Goal: Complete application form: Complete application form

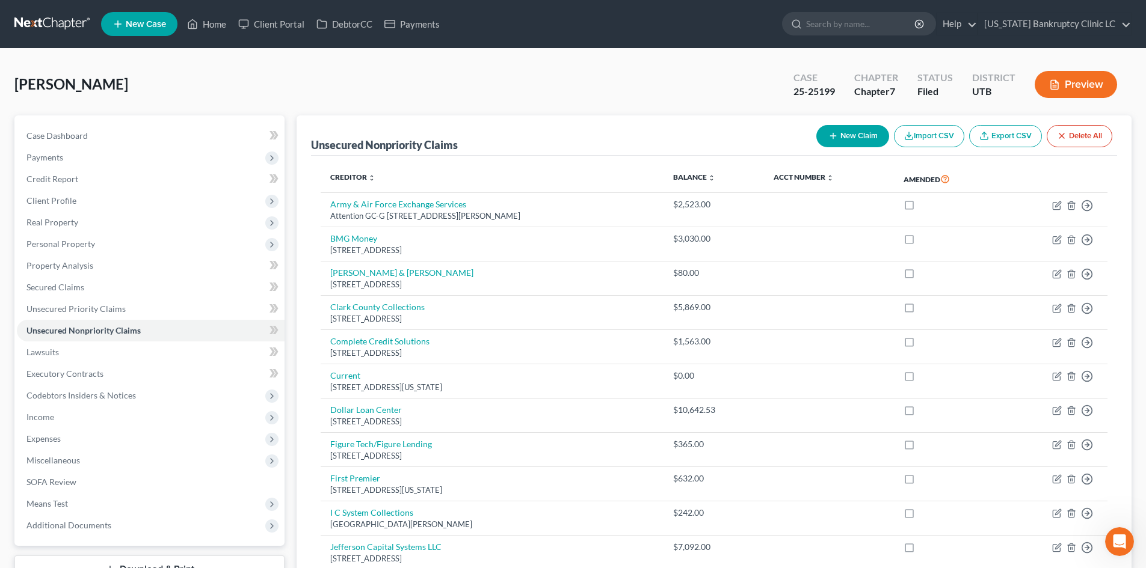
click at [836, 132] on button "New Claim" at bounding box center [852, 136] width 73 height 22
select select "0"
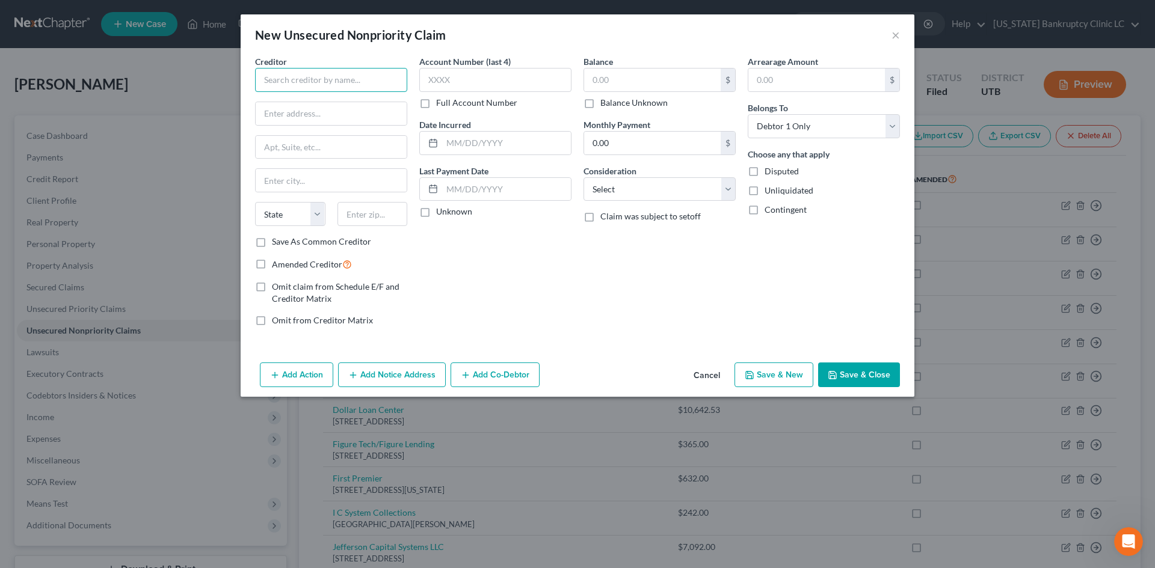
click at [321, 89] on input "text" at bounding box center [331, 80] width 152 height 24
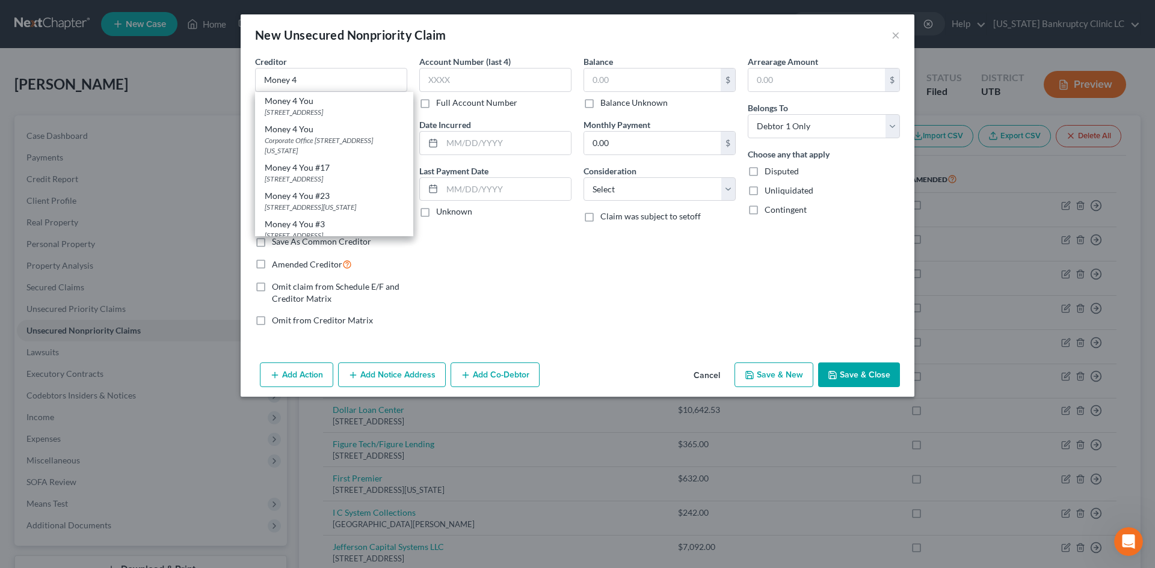
click at [321, 106] on div "Money 4 You" at bounding box center [334, 101] width 139 height 12
type input "Money 4 You"
type input "3721 S 250 W"
type input "Suite 204"
type input "[PERSON_NAME]"
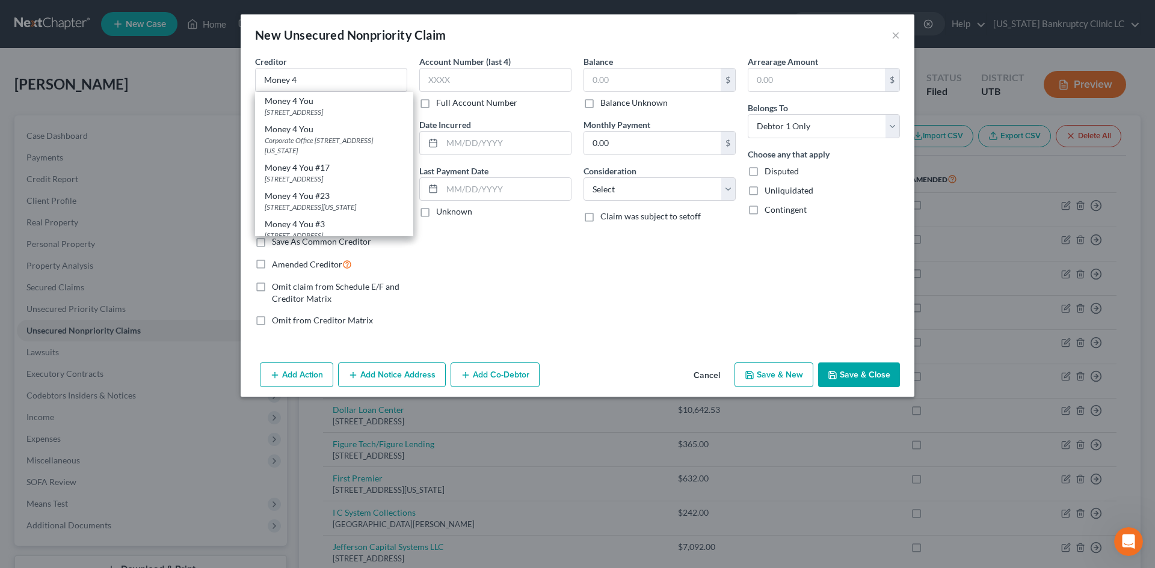
select select "46"
type input "84405"
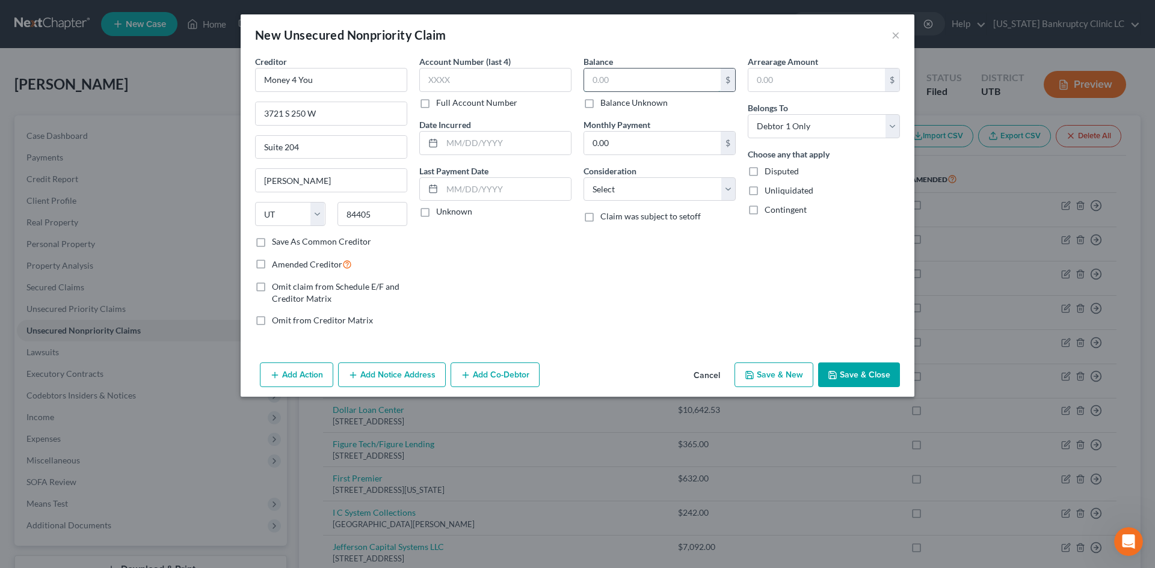
click at [638, 75] on input "text" at bounding box center [652, 80] width 137 height 23
type input "1,645.83"
click at [316, 261] on span "Amended Creditor" at bounding box center [307, 264] width 70 height 10
click at [285, 261] on input "Amended Creditor" at bounding box center [281, 261] width 8 height 8
checkbox input "true"
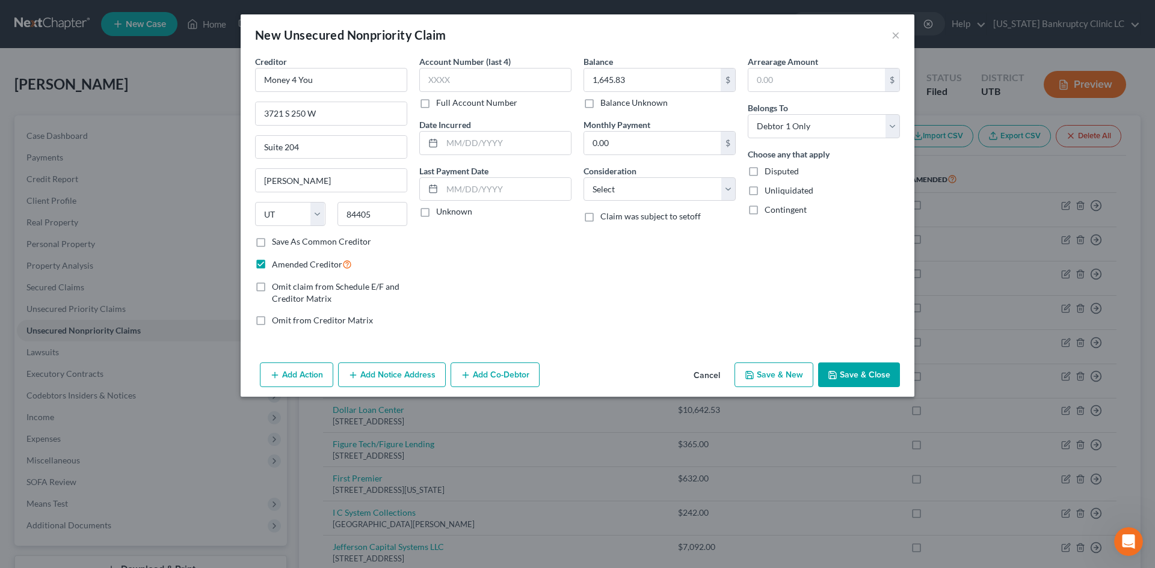
click at [764, 377] on button "Save & New" at bounding box center [774, 375] width 79 height 25
select select "0"
click at [352, 84] on input "text" at bounding box center [331, 80] width 152 height 24
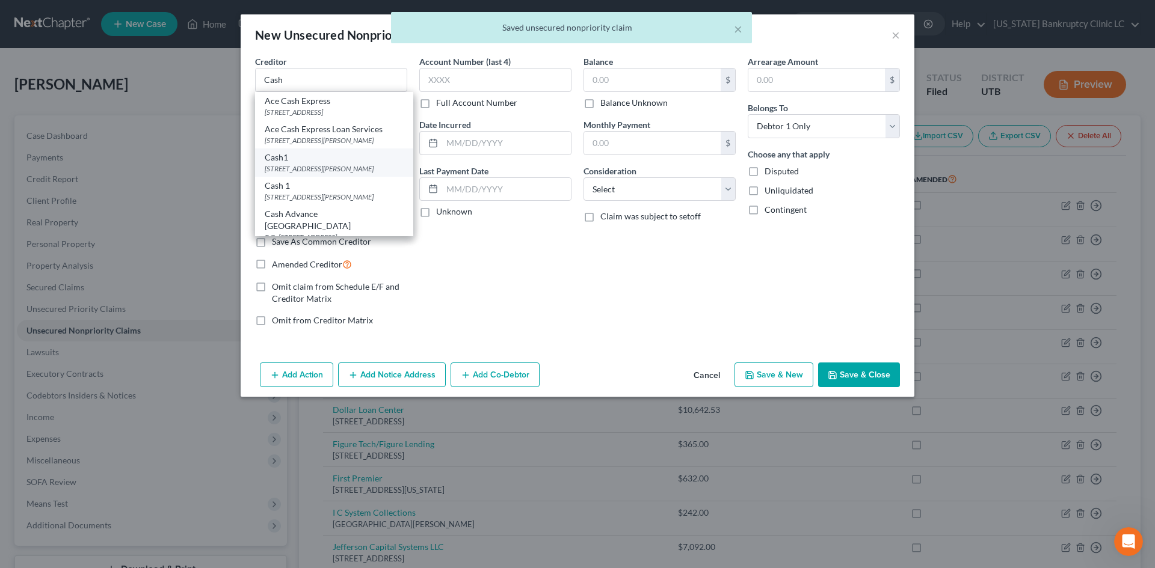
click at [321, 174] on div "[STREET_ADDRESS][PERSON_NAME]" at bounding box center [334, 169] width 139 height 10
type input "Cash1"
type input "[STREET_ADDRESS][PERSON_NAME]"
type input "Ste 180"
type input "Phoenix"
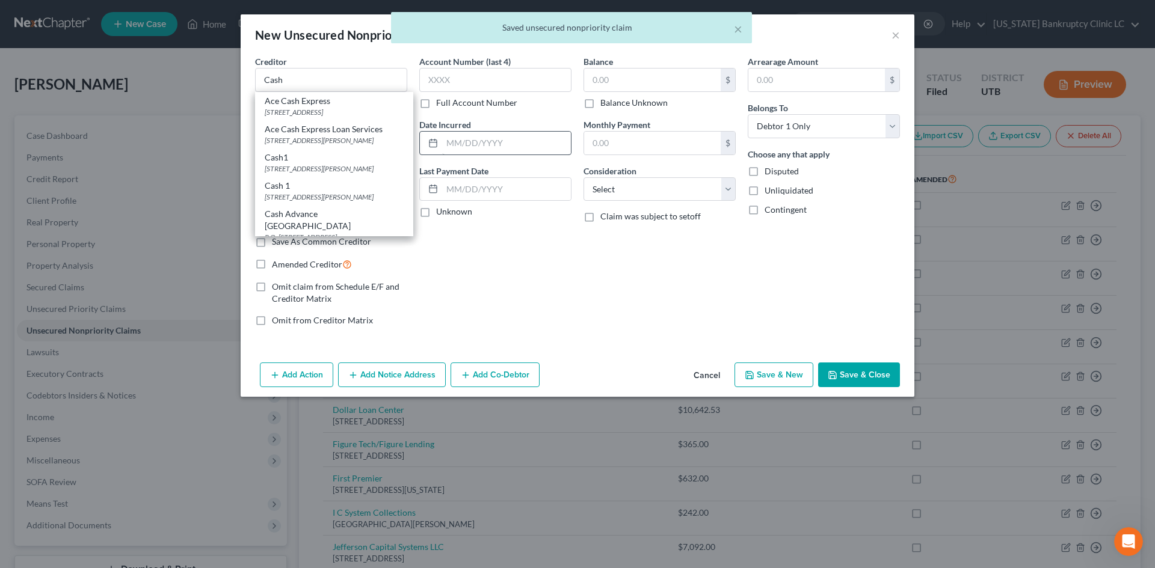
select select "3"
type input "85024"
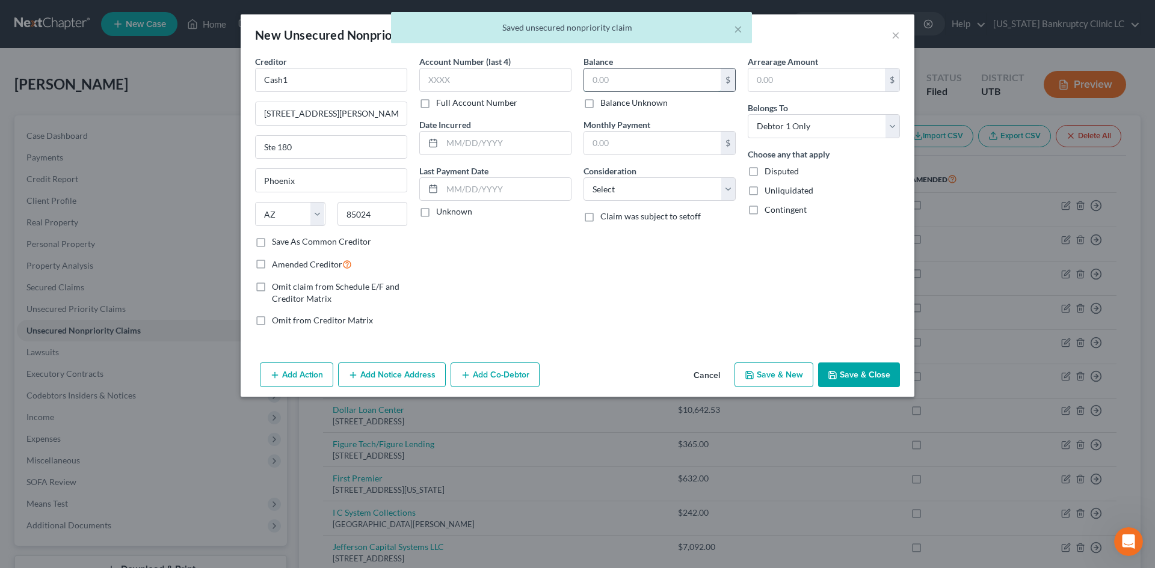
click at [617, 79] on input "text" at bounding box center [652, 80] width 137 height 23
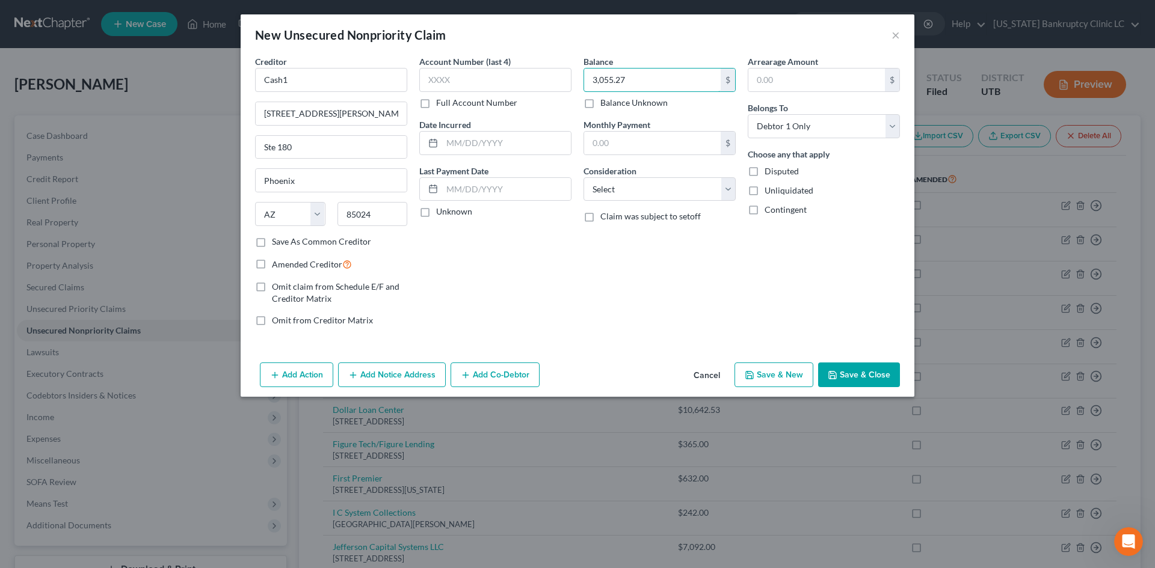
type input "3,055.27"
click at [303, 266] on span "Amended Creditor" at bounding box center [307, 264] width 70 height 10
click at [285, 265] on input "Amended Creditor" at bounding box center [281, 261] width 8 height 8
checkbox input "true"
click at [787, 367] on button "Save & New" at bounding box center [774, 375] width 79 height 25
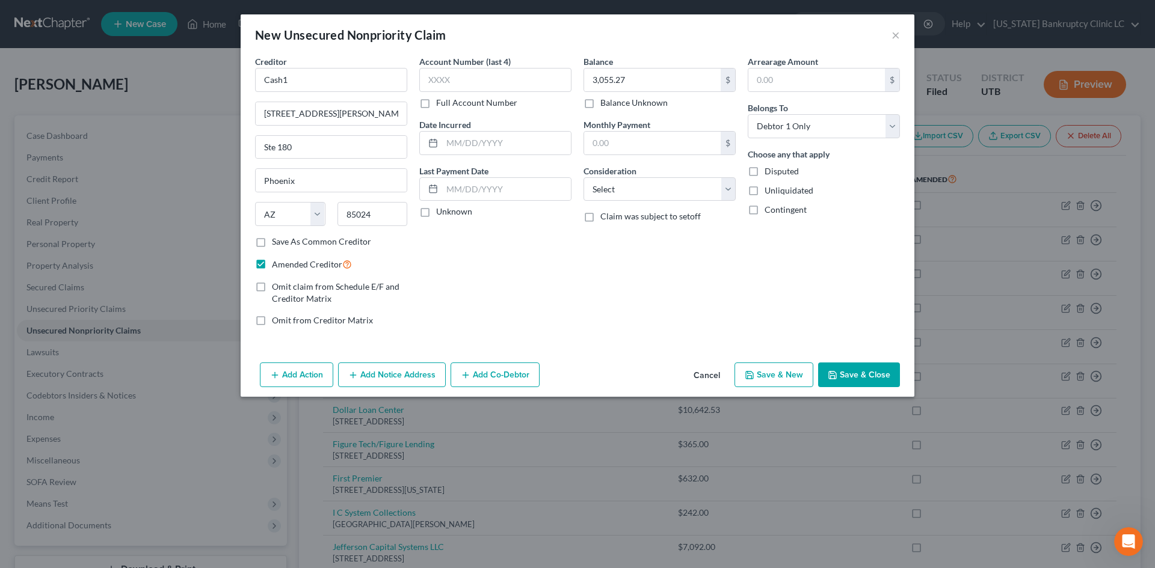
select select "0"
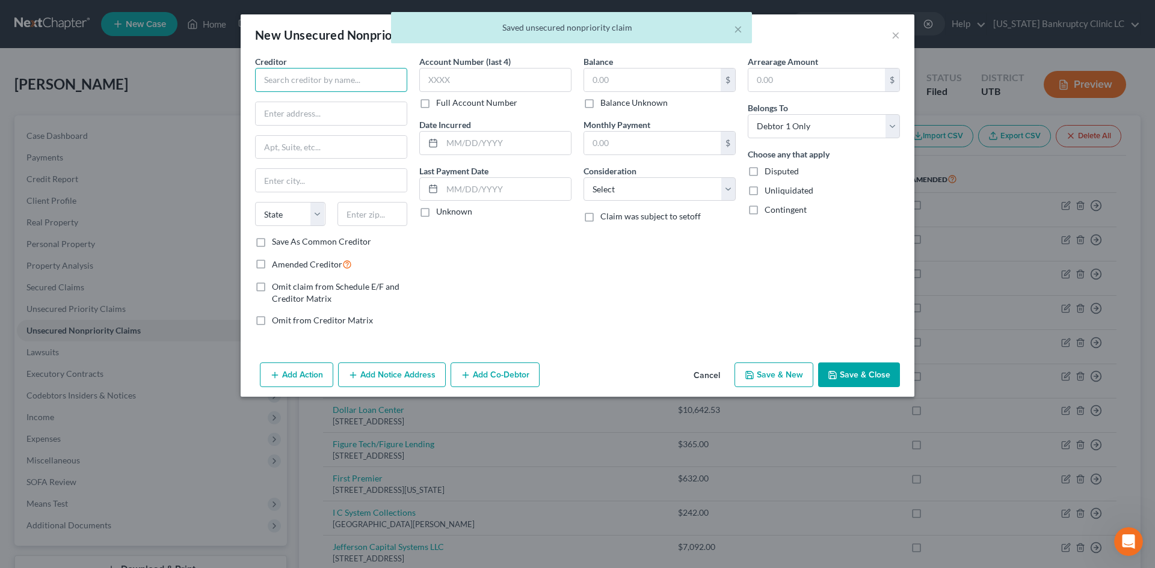
click at [356, 81] on input "text" at bounding box center [331, 80] width 152 height 24
click at [326, 146] on div "[STREET_ADDRESS][PERSON_NAME]" at bounding box center [330, 140] width 130 height 10
type input "Net Credit"
type input "[STREET_ADDRESS][PERSON_NAME]"
type input "Suite 1000"
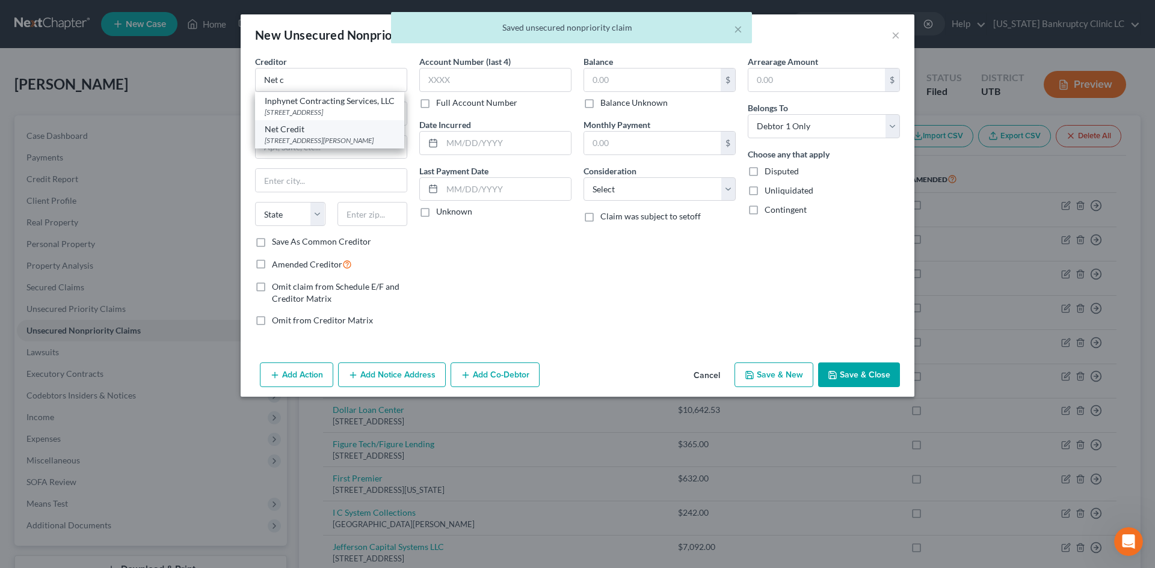
type input "[GEOGRAPHIC_DATA]"
select select "14"
type input "60604"
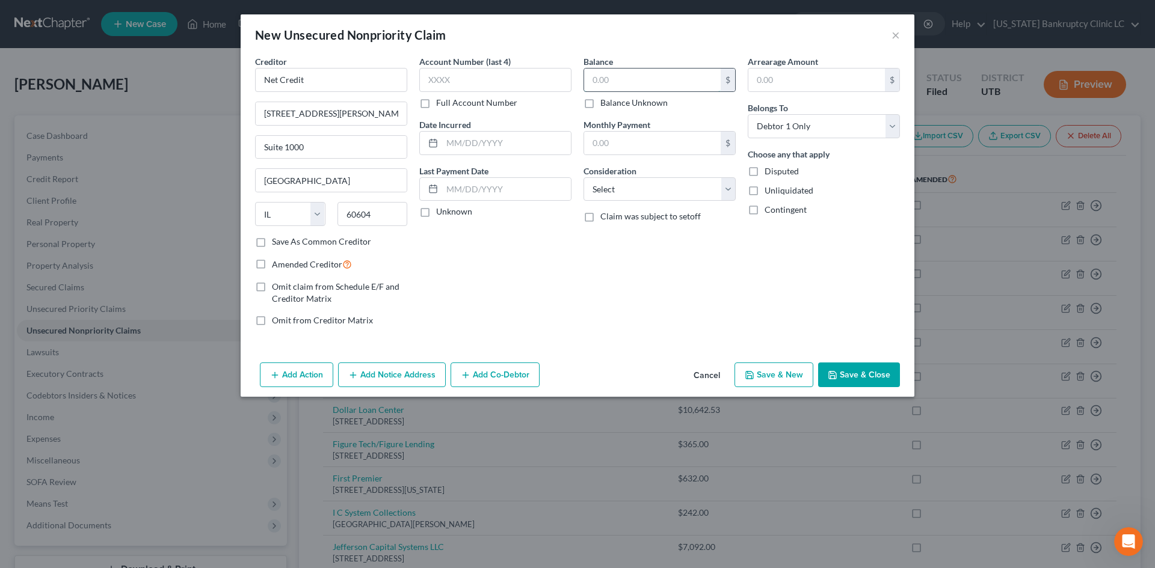
click at [623, 76] on input "text" at bounding box center [652, 80] width 137 height 23
type input "3,200"
click at [294, 261] on span "Amended Creditor" at bounding box center [307, 264] width 70 height 10
click at [285, 261] on input "Amended Creditor" at bounding box center [281, 261] width 8 height 8
checkbox input "true"
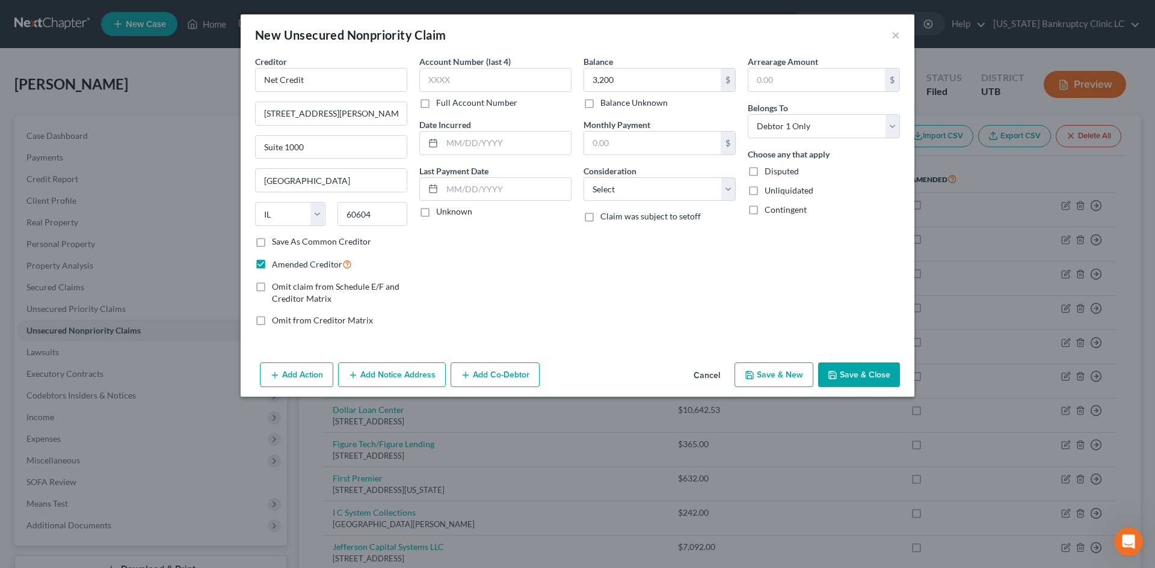
click at [849, 374] on button "Save & Close" at bounding box center [859, 375] width 82 height 25
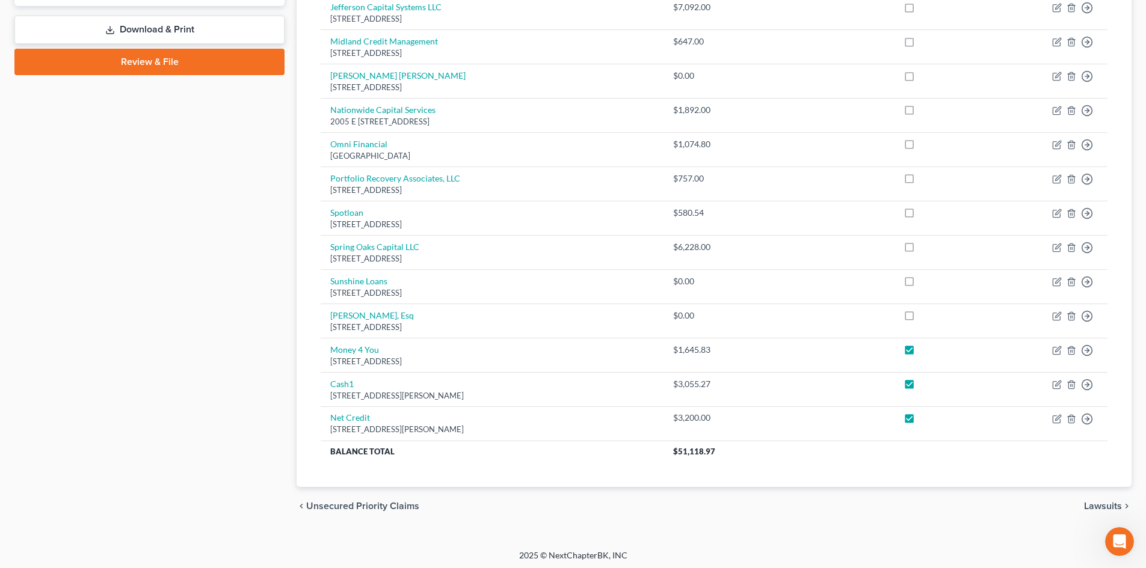
scroll to position [543, 0]
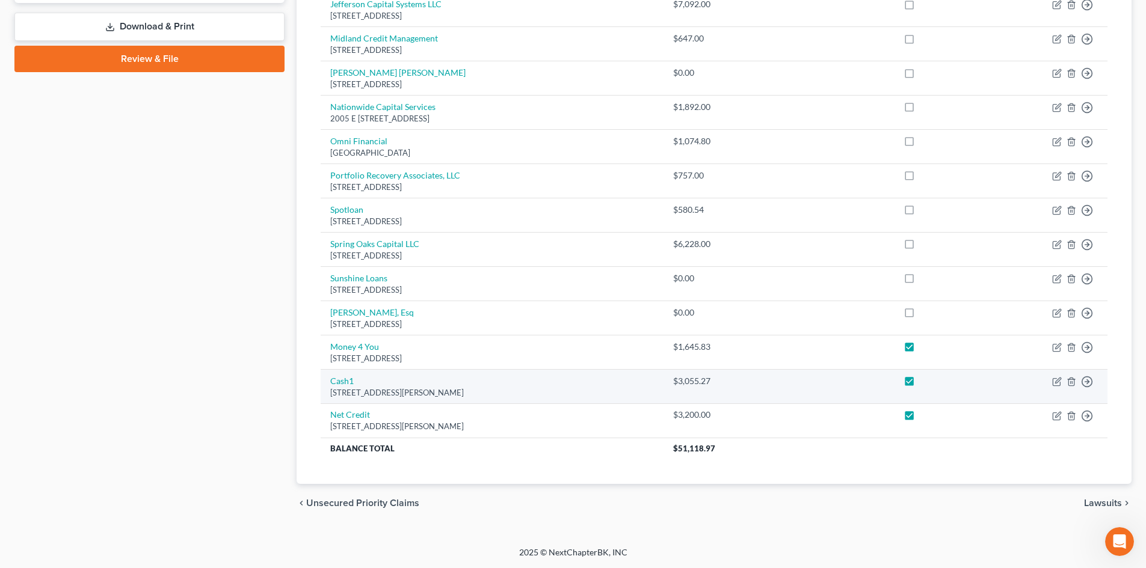
click at [920, 418] on label at bounding box center [920, 418] width 0 height 0
click at [925, 414] on input "checkbox" at bounding box center [929, 413] width 8 height 8
checkbox input "false"
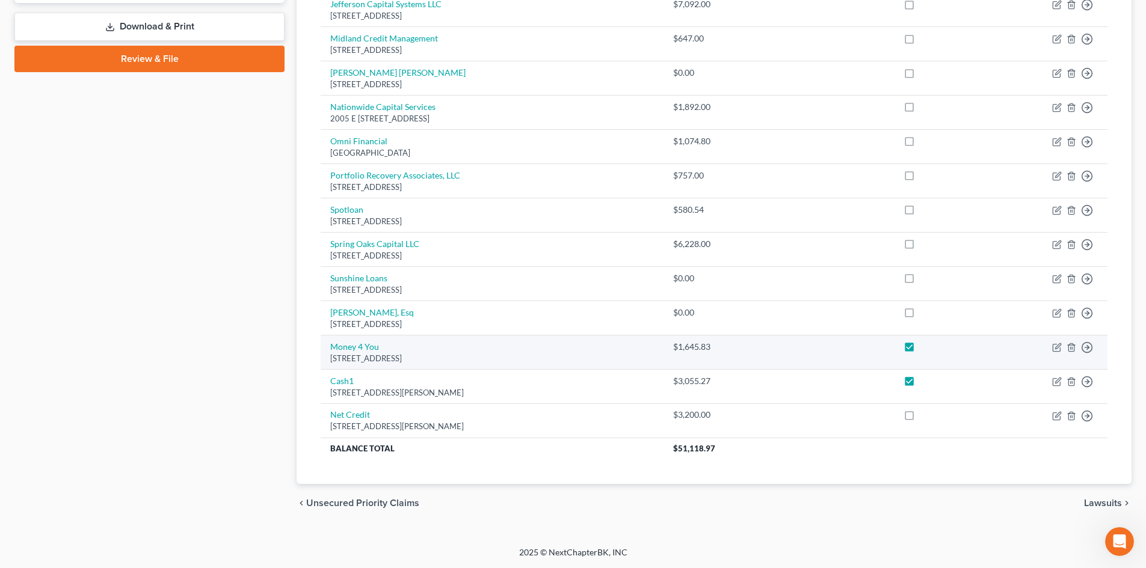
click at [920, 384] on label at bounding box center [920, 384] width 0 height 0
click at [925, 382] on input "checkbox" at bounding box center [929, 379] width 8 height 8
checkbox input "false"
click at [920, 350] on label at bounding box center [920, 350] width 0 height 0
click at [925, 349] on input "checkbox" at bounding box center [929, 345] width 8 height 8
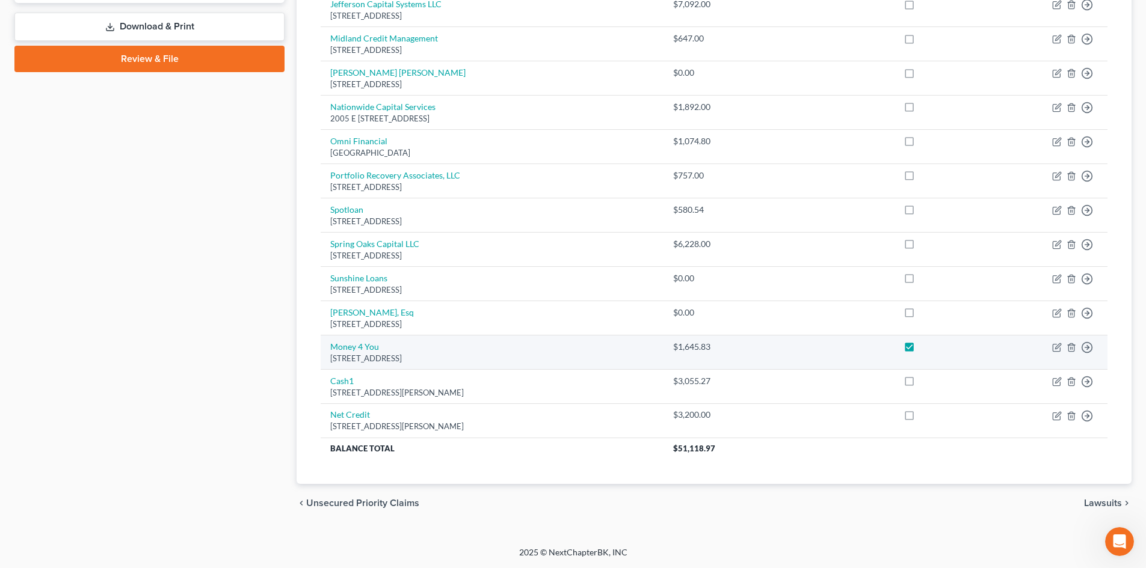
checkbox input "false"
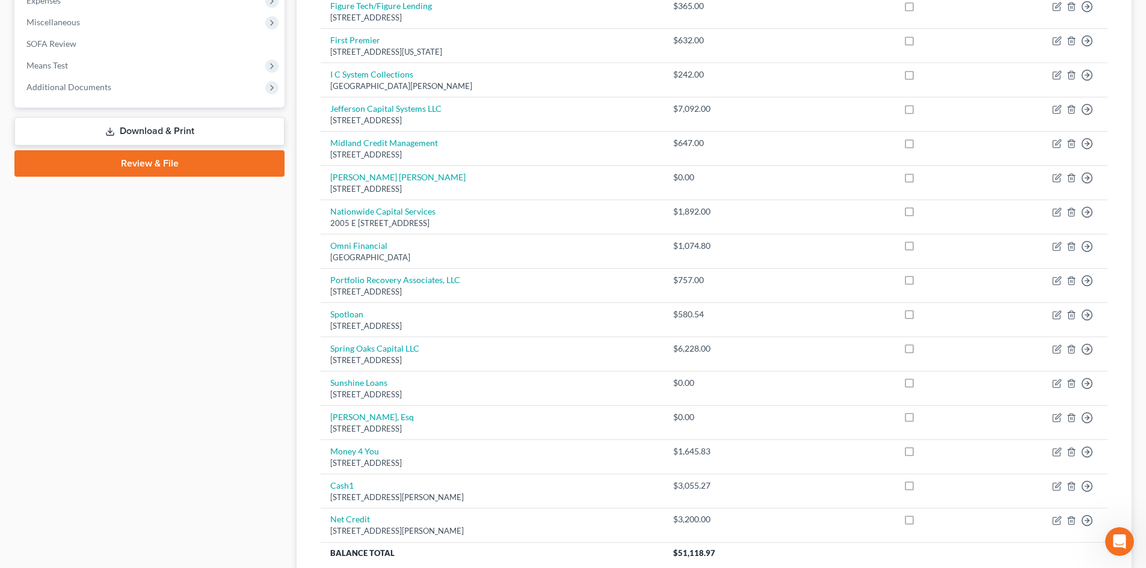
scroll to position [242, 0]
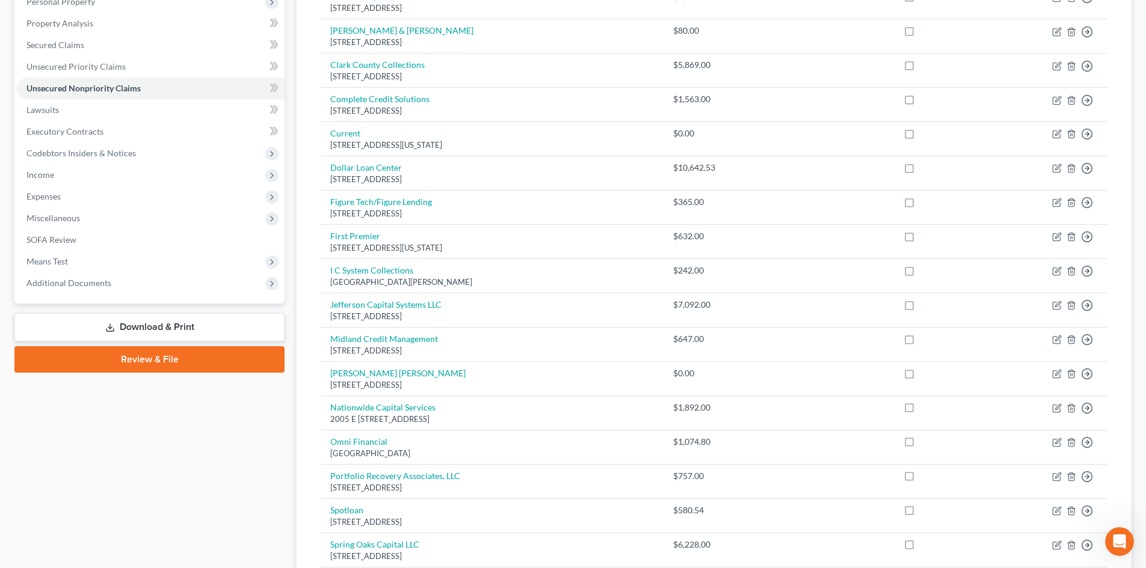
click at [158, 367] on link "Review & File" at bounding box center [149, 359] width 270 height 26
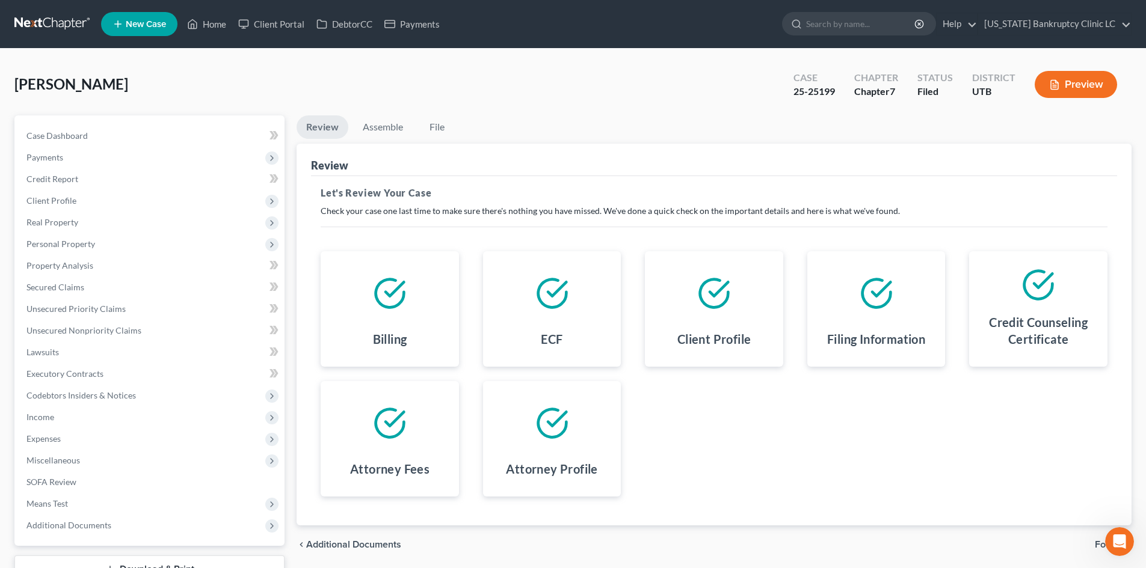
click at [389, 146] on div "Review" at bounding box center [714, 160] width 806 height 32
click at [386, 132] on link "Assemble" at bounding box center [383, 126] width 60 height 23
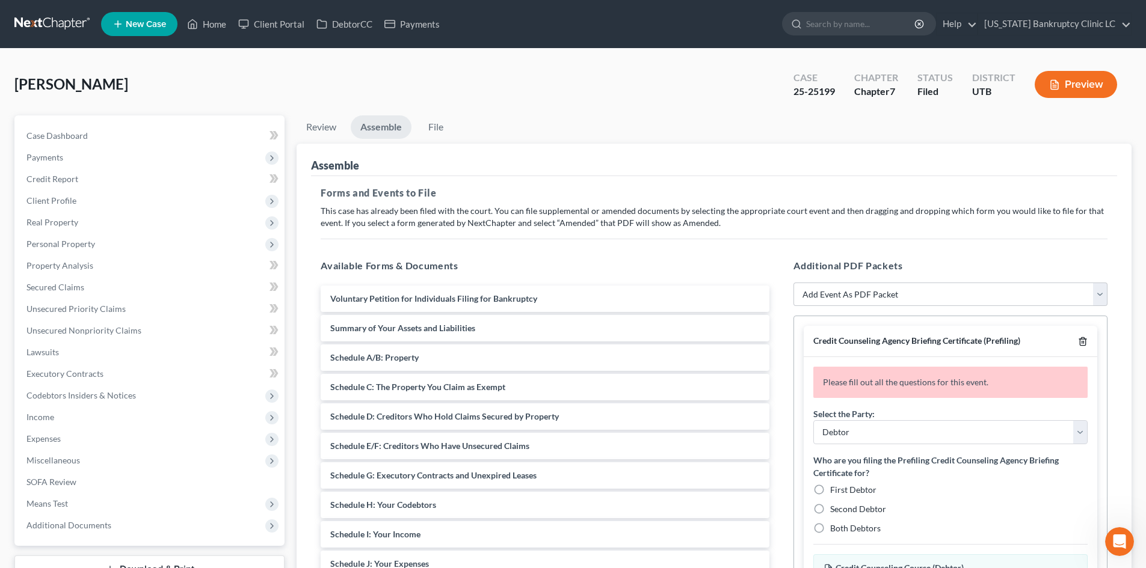
click at [1082, 339] on icon "button" at bounding box center [1082, 342] width 5 height 8
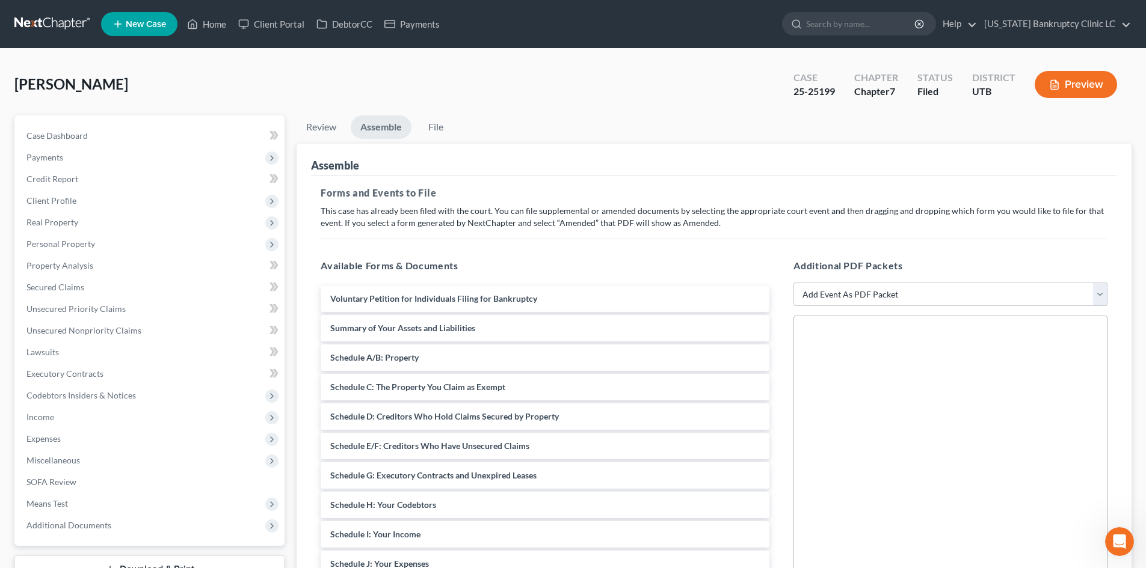
click at [906, 296] on select "Add Event As PDF Packet Affidavit/Declaration Amended Document Amended Schedule…" at bounding box center [950, 295] width 314 height 24
select select "11"
click at [793, 283] on select "Add Event As PDF Packet Affidavit/Declaration Amended Document Amended Schedule…" at bounding box center [950, 295] width 314 height 24
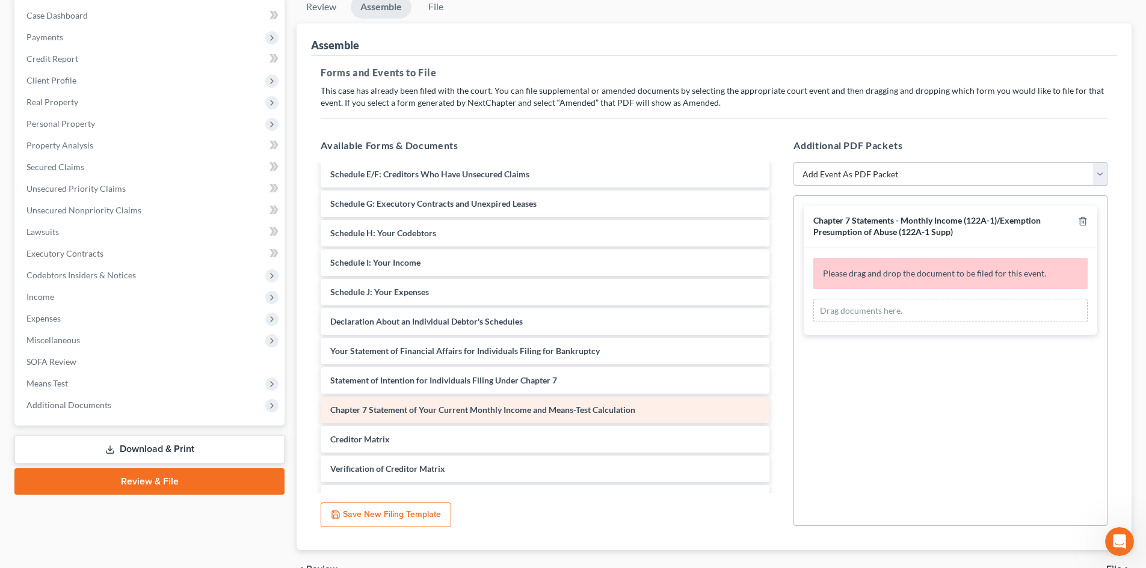
scroll to position [180, 0]
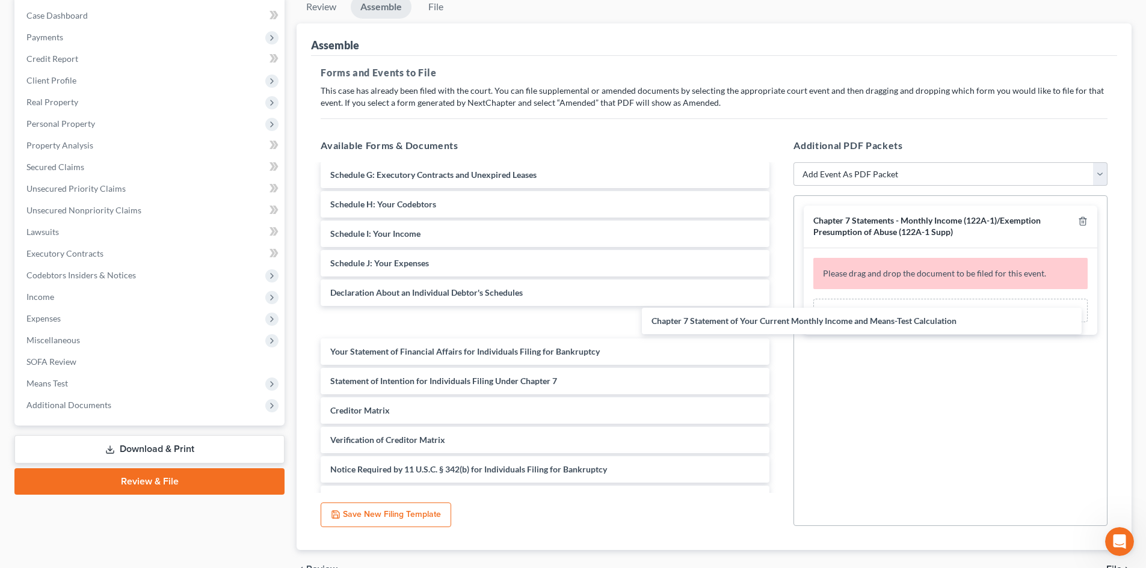
drag, startPoint x: 422, startPoint y: 379, endPoint x: 825, endPoint y: 280, distance: 415.7
click at [775, 313] on div "Chapter 7 Statement of Your Current Monthly Income and Means-Test Calculation V…" at bounding box center [545, 263] width 468 height 557
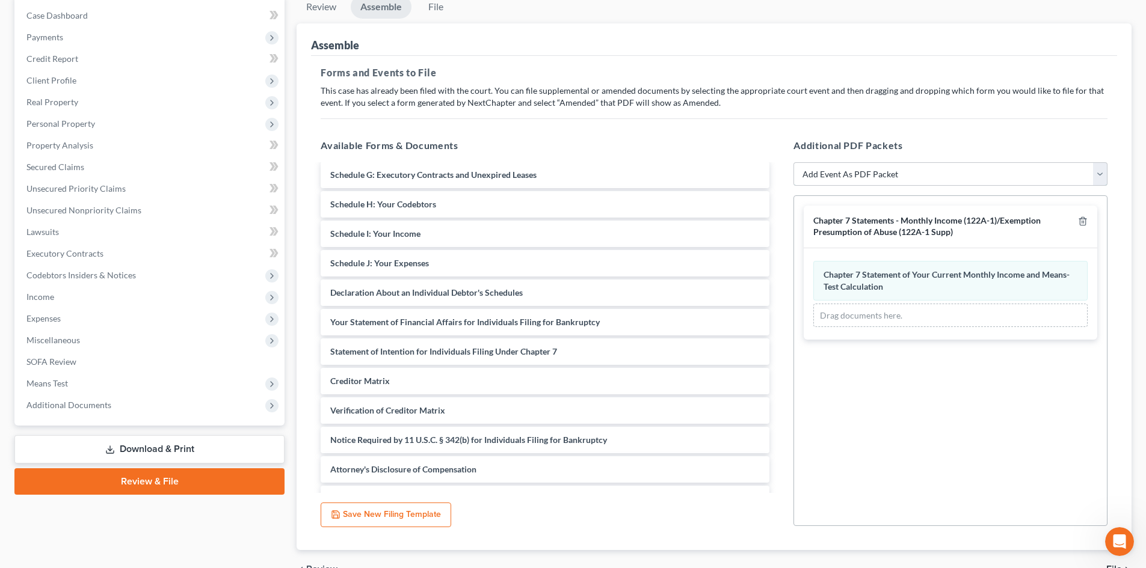
click at [851, 174] on select "Add Event As PDF Packet Affidavit/Declaration Amended Document Amended Schedule…" at bounding box center [950, 174] width 314 height 24
select select "19"
click at [793, 162] on select "Add Event As PDF Packet Affidavit/Declaration Amended Document Amended Schedule…" at bounding box center [950, 174] width 314 height 24
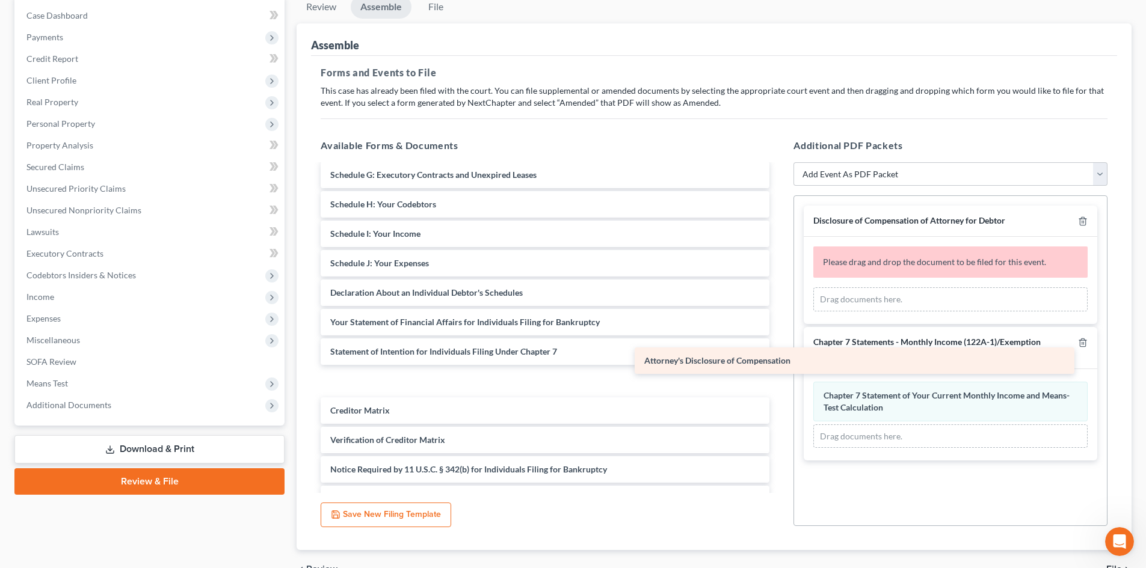
scroll to position [173, 0]
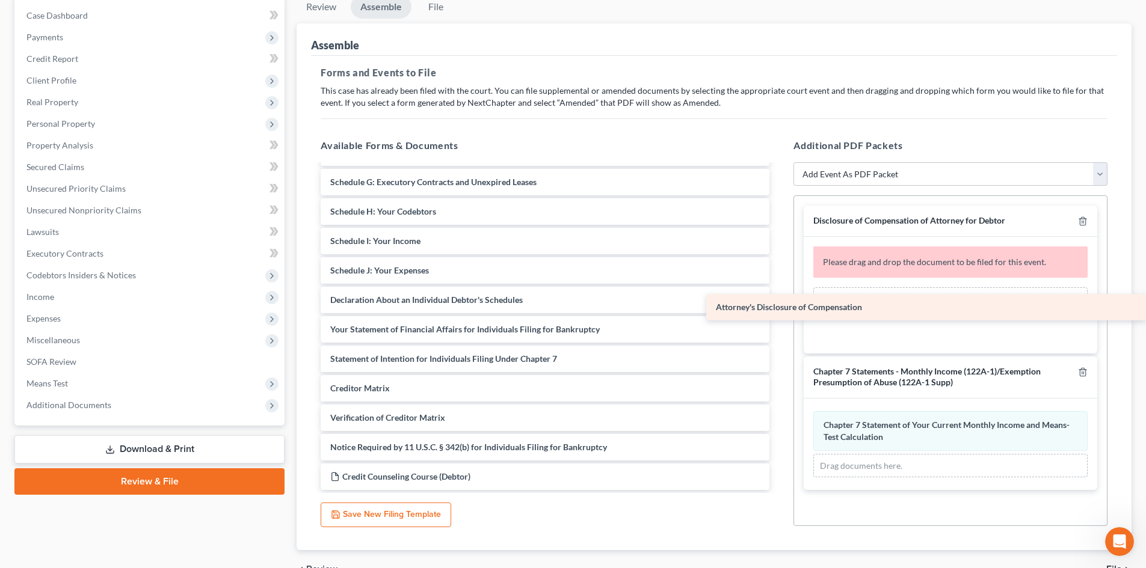
drag, startPoint x: 405, startPoint y: 467, endPoint x: 814, endPoint y: 304, distance: 439.6
click at [779, 304] on div "Attorney's Disclosure of Compensation Voluntary Petition for Individuals Filing…" at bounding box center [545, 241] width 468 height 498
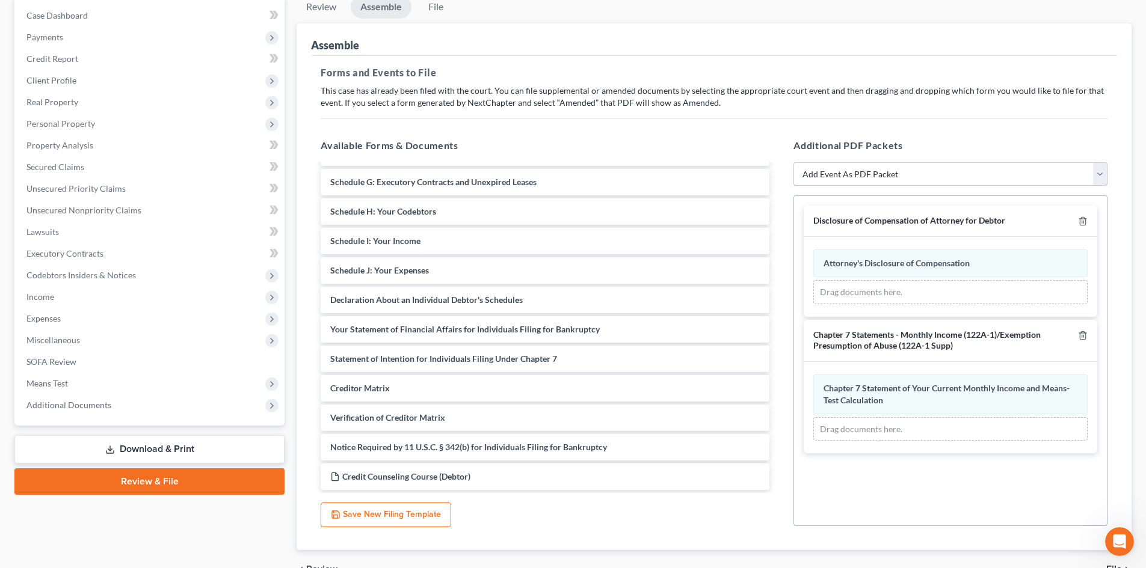
click at [869, 183] on select "Add Event As PDF Packet Affidavit/Declaration Amended Document Amended Schedule…" at bounding box center [950, 174] width 314 height 24
select select "47"
click at [793, 162] on select "Add Event As PDF Packet Affidavit/Declaration Amended Document Amended Schedule…" at bounding box center [950, 174] width 314 height 24
select select
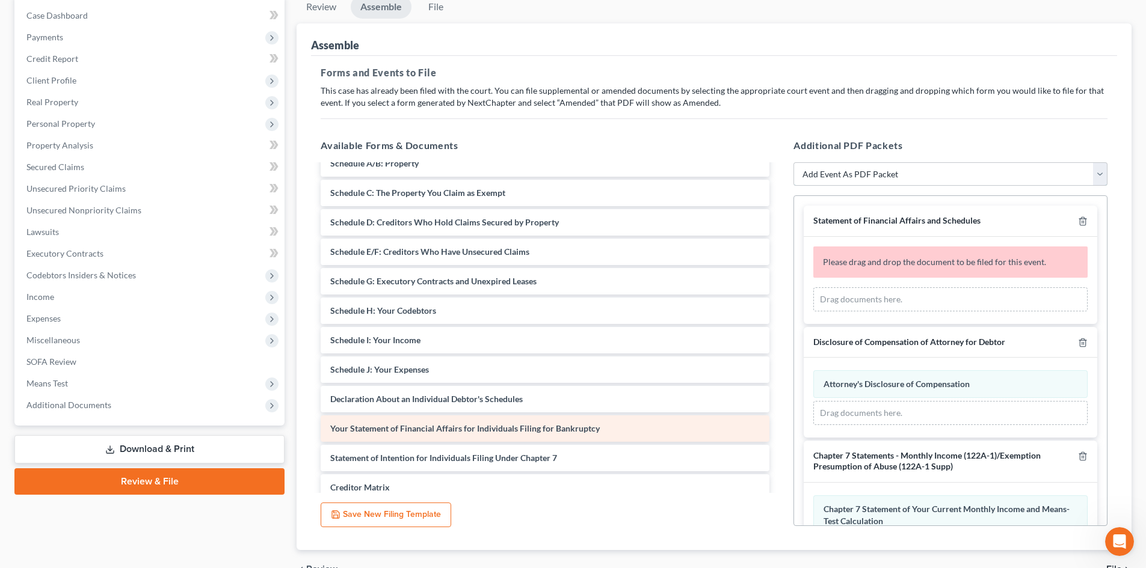
scroll to position [0, 0]
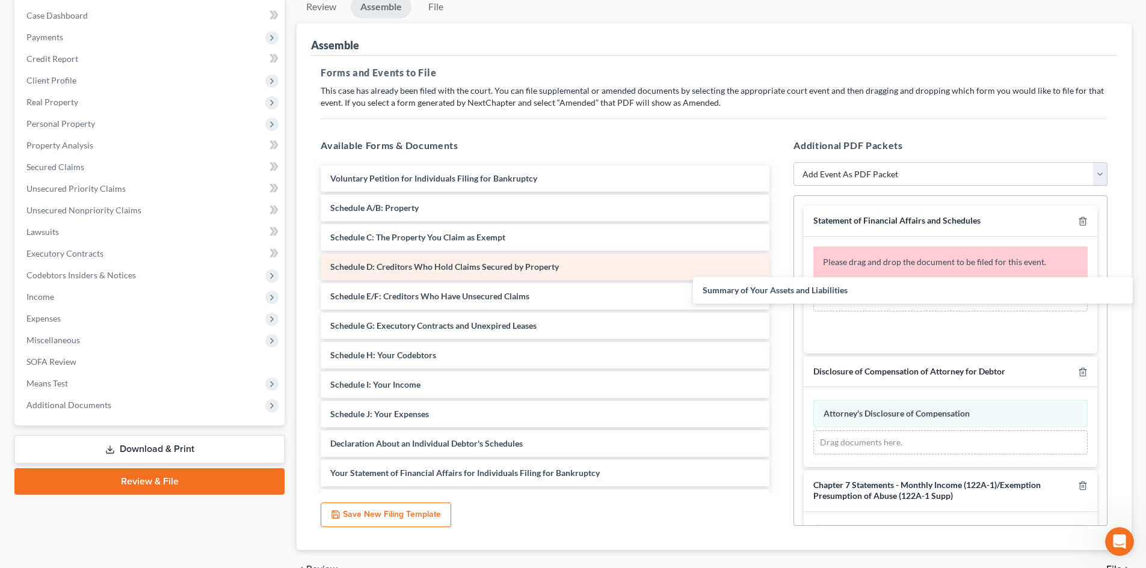
drag, startPoint x: 388, startPoint y: 204, endPoint x: 677, endPoint y: 271, distance: 296.4
click at [761, 286] on div "Summary of Your Assets and Liabilities Voluntary Petition for Individuals Filin…" at bounding box center [545, 399] width 468 height 469
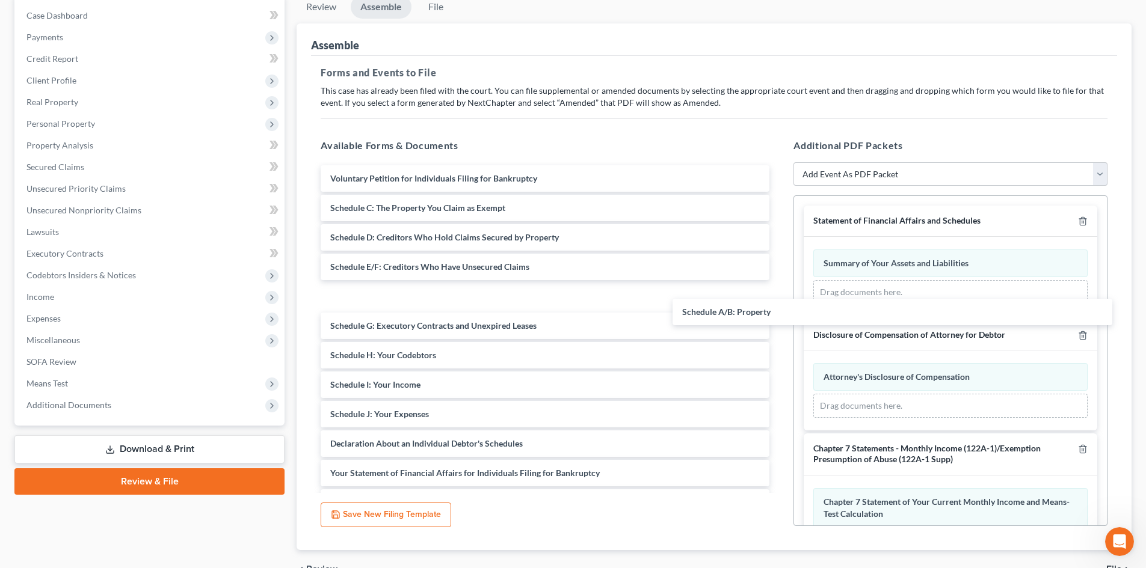
drag, startPoint x: 369, startPoint y: 199, endPoint x: 656, endPoint y: 285, distance: 299.6
click at [725, 303] on div "Schedule A/B: Property Voluntary Petition for Individuals Filing for Bankruptcy…" at bounding box center [545, 399] width 468 height 469
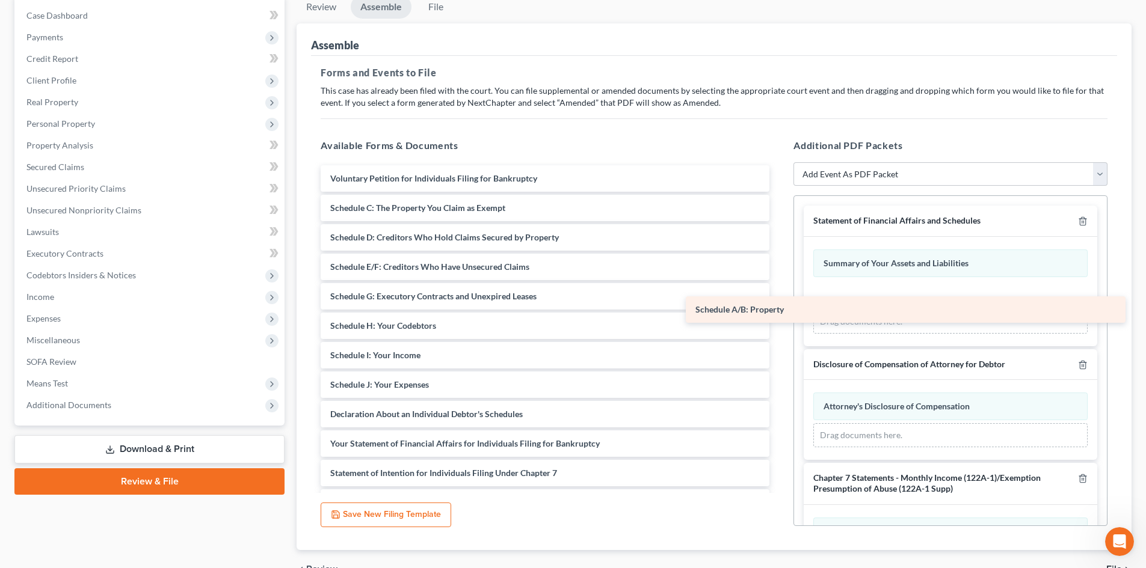
drag, startPoint x: 381, startPoint y: 291, endPoint x: 787, endPoint y: 276, distance: 406.3
click at [779, 276] on div "Schedule A/B: Property Voluntary Petition for Individuals Filing for Bankruptcy…" at bounding box center [545, 384] width 468 height 439
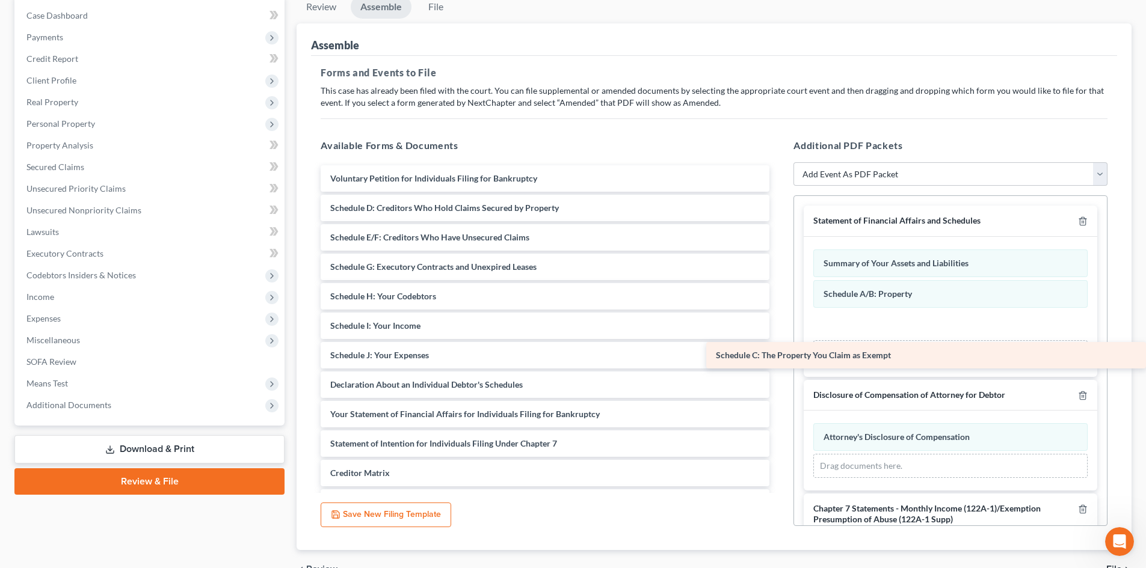
drag, startPoint x: 434, startPoint y: 199, endPoint x: 874, endPoint y: 346, distance: 463.8
click at [779, 346] on div "Schedule C: The Property You Claim as Exempt Voluntary Petition for Individuals…" at bounding box center [545, 370] width 468 height 410
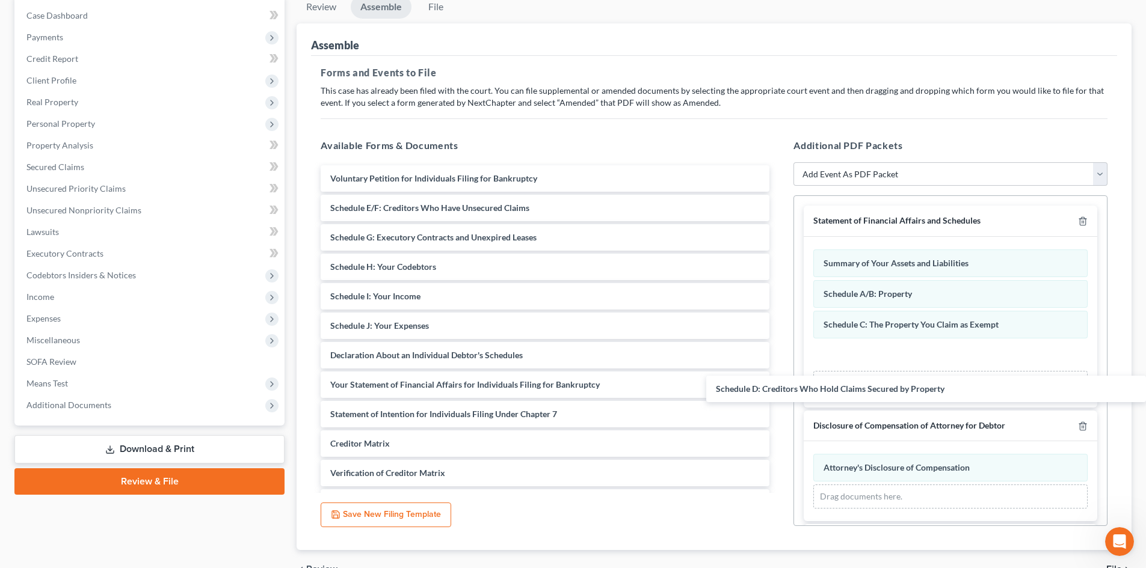
drag, startPoint x: 439, startPoint y: 208, endPoint x: 836, endPoint y: 408, distance: 444.4
click at [779, 379] on div "Schedule D: Creditors Who Hold Claims Secured by Property Voluntary Petition fo…" at bounding box center [545, 355] width 468 height 380
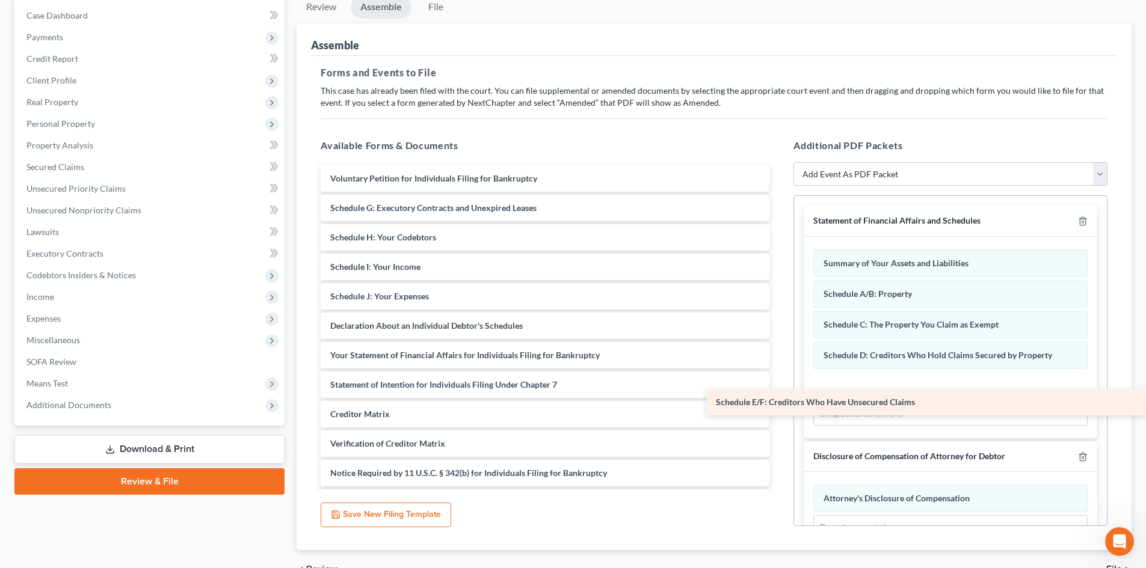
drag, startPoint x: 403, startPoint y: 208, endPoint x: 858, endPoint y: 398, distance: 493.2
click at [779, 398] on div "Schedule E/F: Creditors Who Have Unsecured Claims Voluntary Petition for Indivi…" at bounding box center [545, 340] width 468 height 351
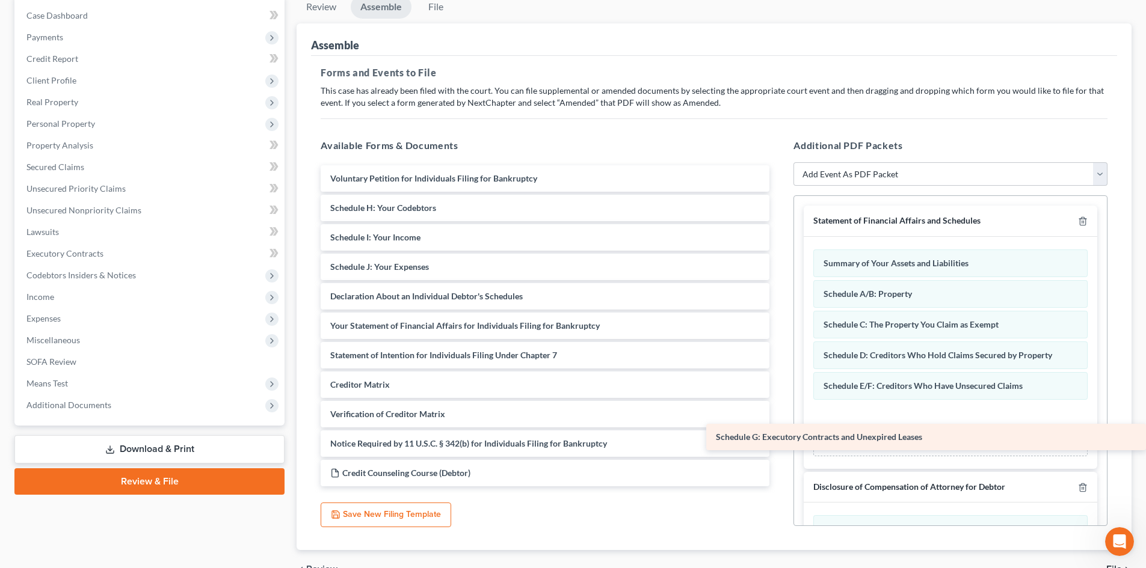
drag, startPoint x: 428, startPoint y: 212, endPoint x: 837, endPoint y: 436, distance: 465.7
click at [779, 436] on div "Schedule G: Executory Contracts and Unexpired Leases Voluntary Petition for Ind…" at bounding box center [545, 325] width 468 height 321
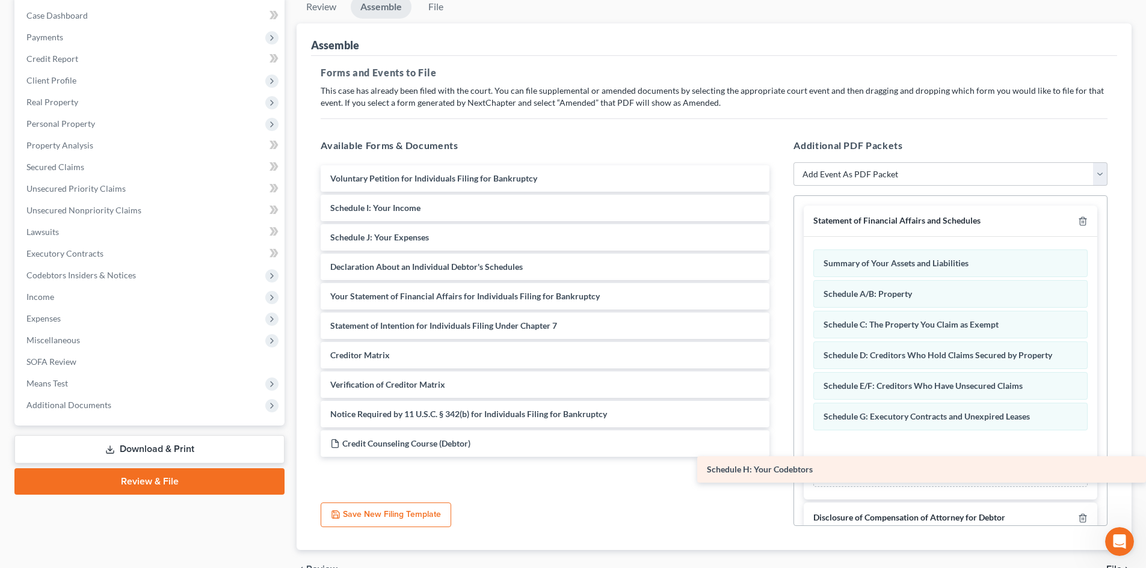
drag, startPoint x: 389, startPoint y: 206, endPoint x: 821, endPoint y: 468, distance: 505.0
click at [779, 457] on div "Schedule H: Your Codebtors Voluntary Petition for Individuals Filing for Bankru…" at bounding box center [545, 311] width 468 height 292
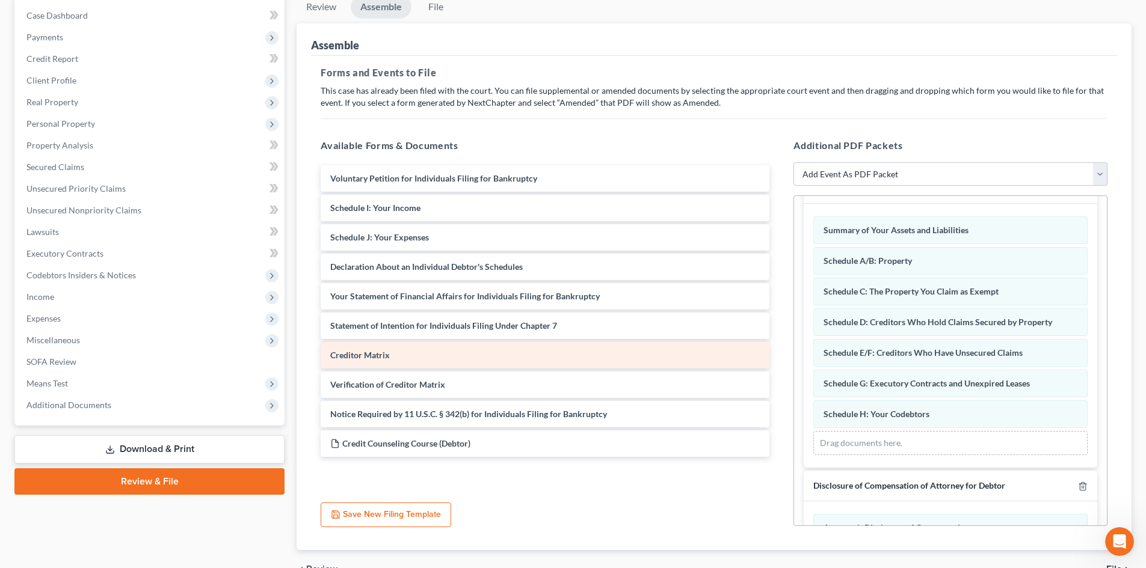
scroll to position [60, 0]
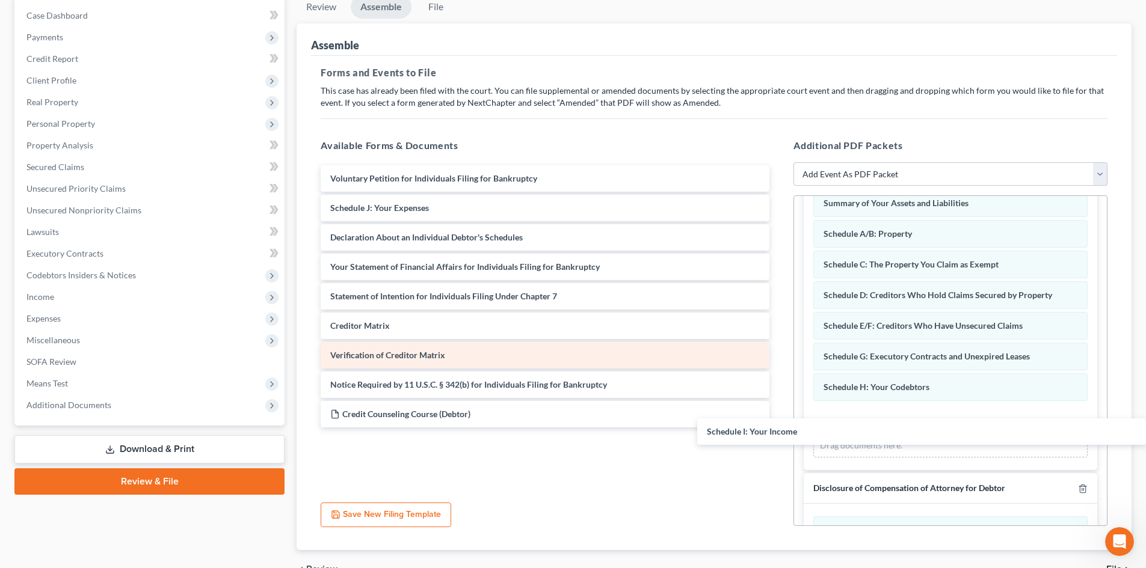
drag, startPoint x: 396, startPoint y: 207, endPoint x: 710, endPoint y: 345, distance: 343.1
click at [779, 428] on div "Schedule I: Your Income Voluntary Petition for Individuals Filing for Bankruptc…" at bounding box center [545, 296] width 468 height 262
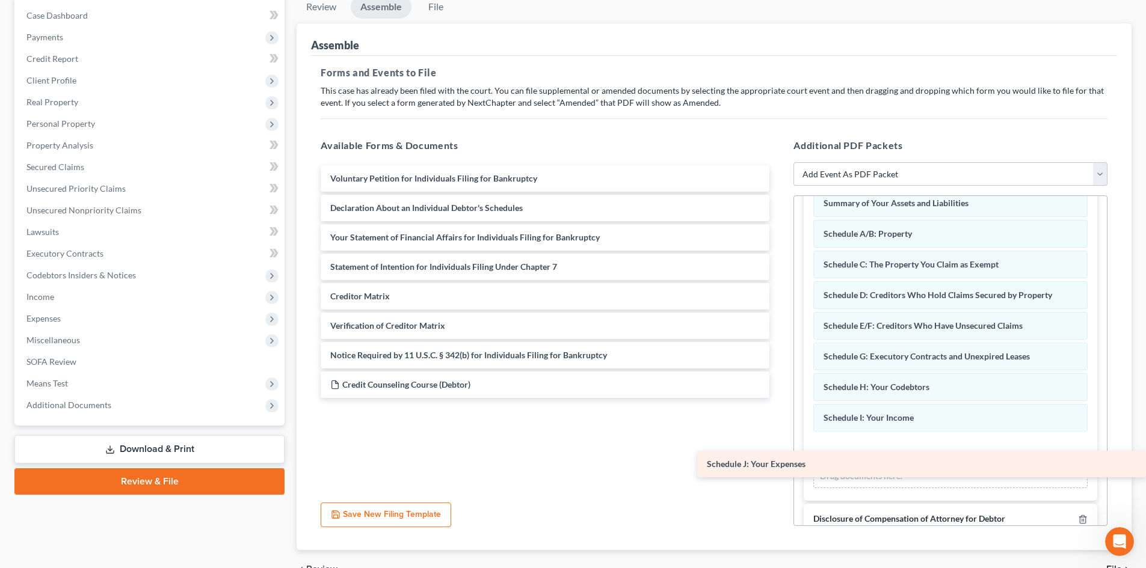
drag, startPoint x: 411, startPoint y: 205, endPoint x: 790, endPoint y: 461, distance: 458.0
click at [779, 398] on div "Schedule J: Your Expenses Voluntary Petition for Individuals Filing for Bankrup…" at bounding box center [545, 281] width 468 height 233
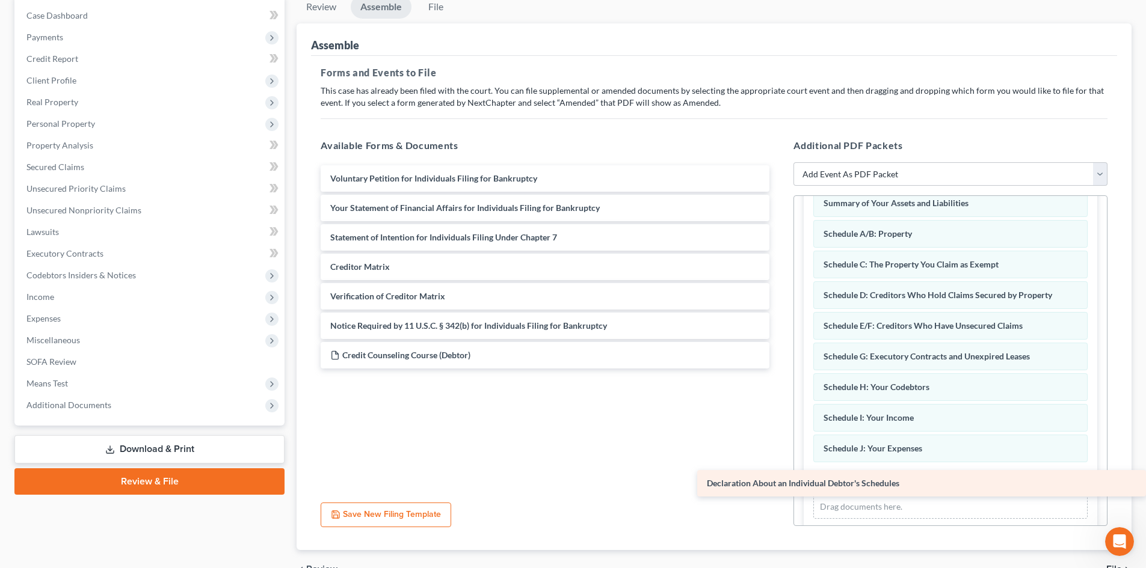
drag, startPoint x: 357, startPoint y: 199, endPoint x: 754, endPoint y: 477, distance: 484.6
click at [754, 369] on div "Declaration About an Individual Debtor's Schedules Voluntary Petition for Indiv…" at bounding box center [545, 266] width 468 height 203
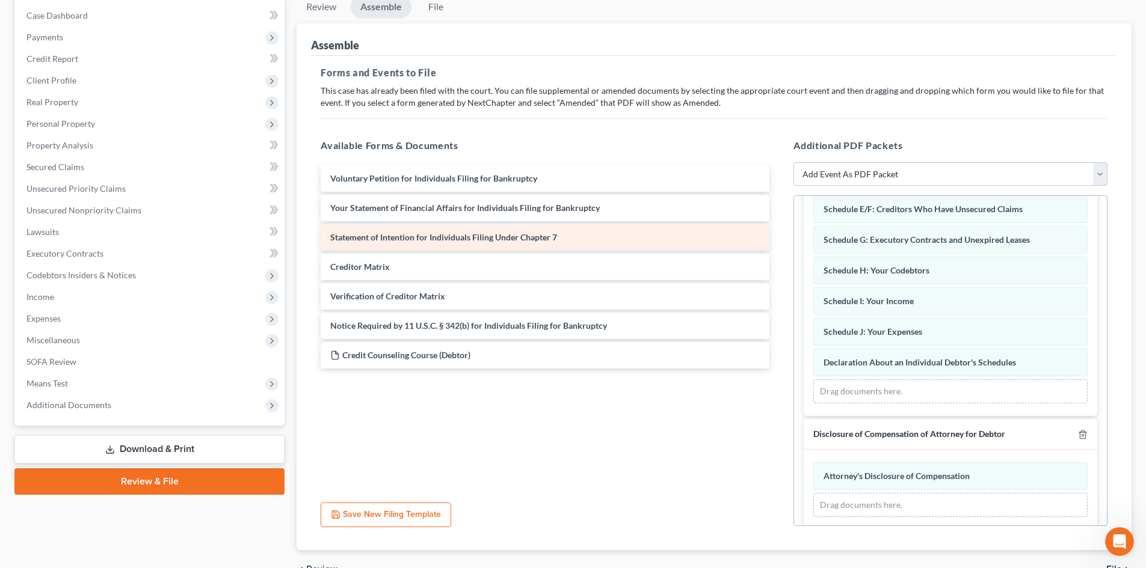
scroll to position [180, 0]
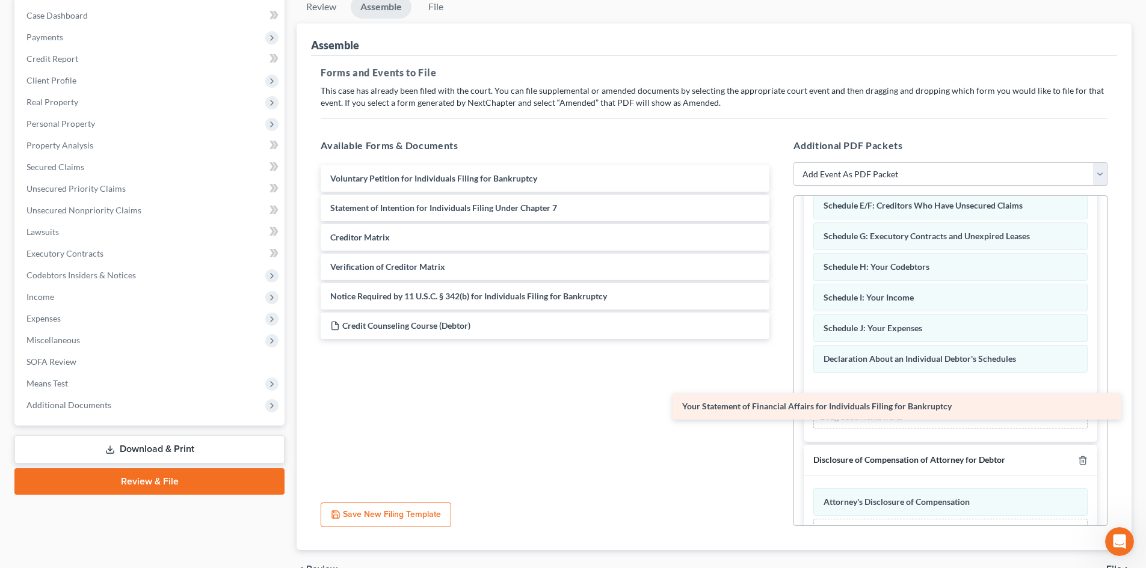
drag, startPoint x: 410, startPoint y: 208, endPoint x: 762, endPoint y: 406, distance: 404.0
click at [762, 339] on div "Your Statement of Financial Affairs for Individuals Filing for Bankruptcy Volun…" at bounding box center [545, 252] width 468 height 174
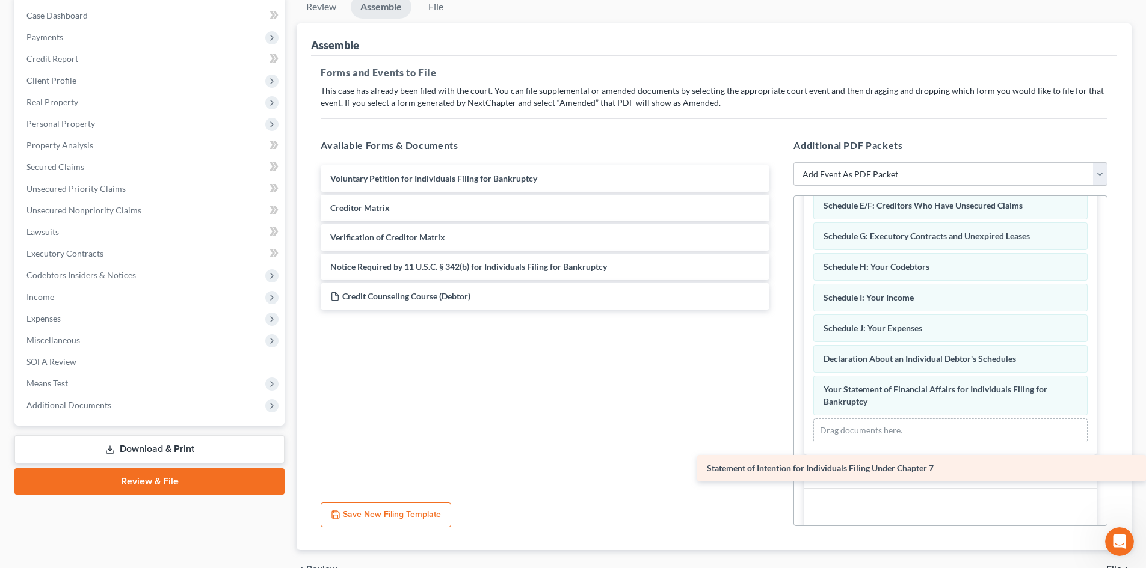
drag, startPoint x: 394, startPoint y: 213, endPoint x: 791, endPoint y: 464, distance: 469.6
click at [779, 310] on div "Statement of Intention for Individuals Filing Under Chapter 7 Voluntary Petitio…" at bounding box center [545, 237] width 468 height 144
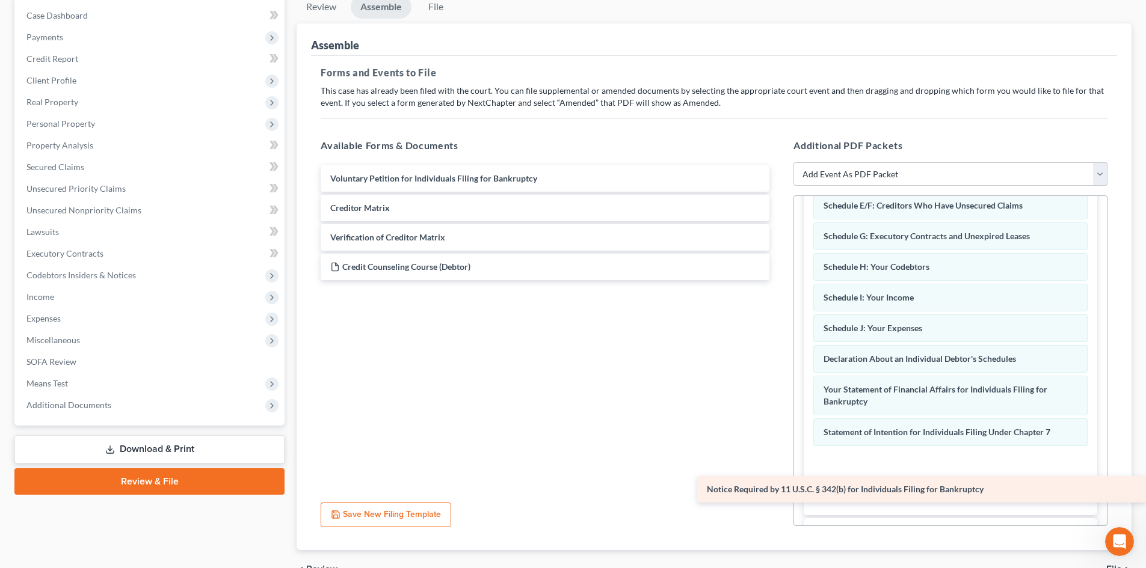
drag, startPoint x: 366, startPoint y: 262, endPoint x: 832, endPoint y: 481, distance: 515.1
click at [779, 280] on div "Notice Required by 11 U.S.C. § 342(b) for Individuals Filing for Bankruptcy Vol…" at bounding box center [545, 222] width 468 height 115
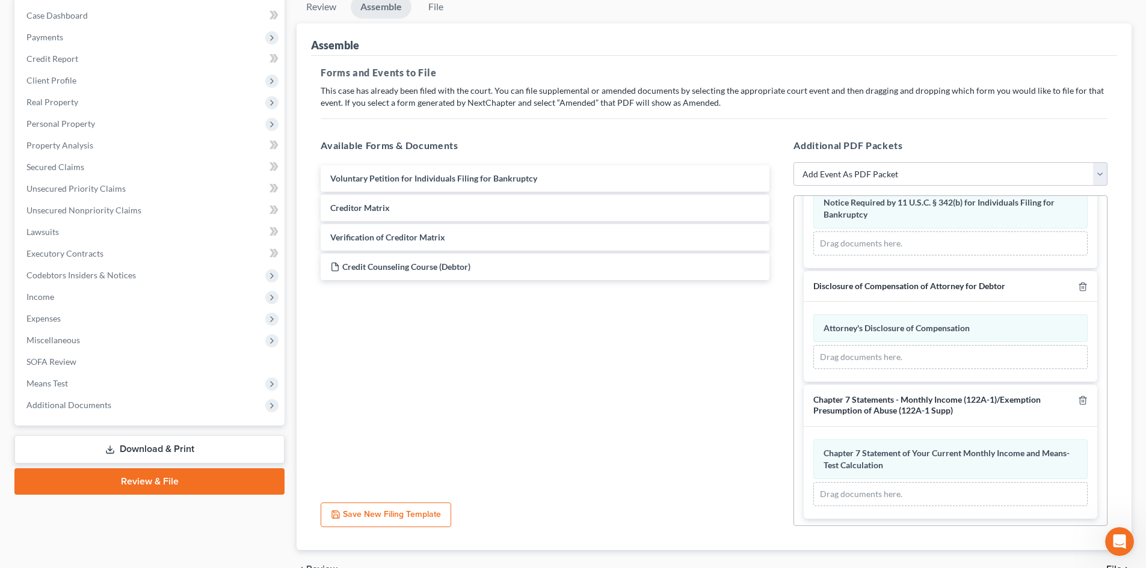
scroll to position [443, 0]
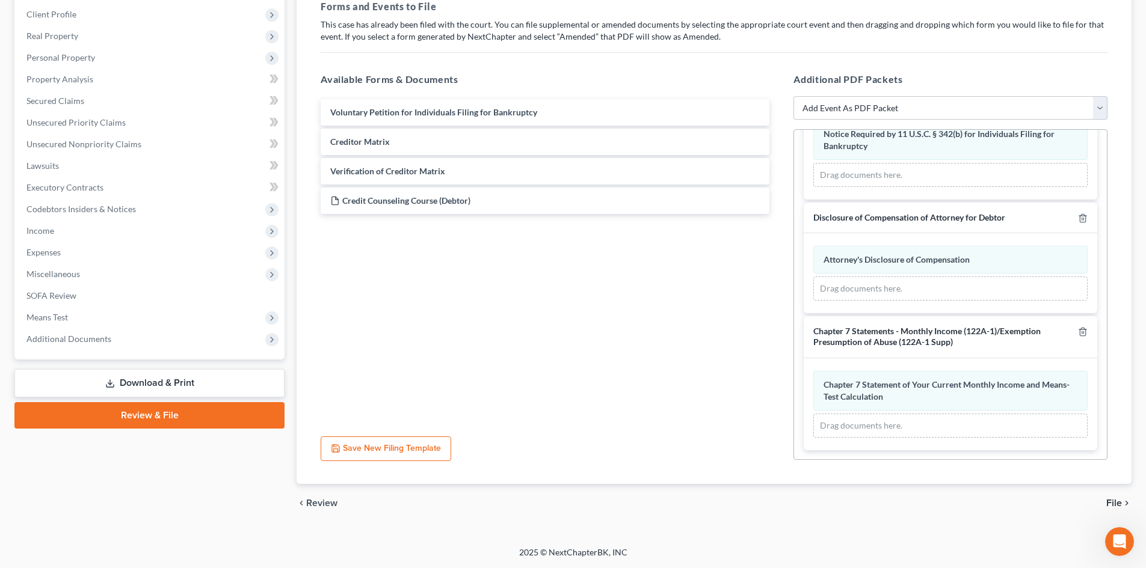
click at [1115, 505] on span "File" at bounding box center [1114, 504] width 16 height 10
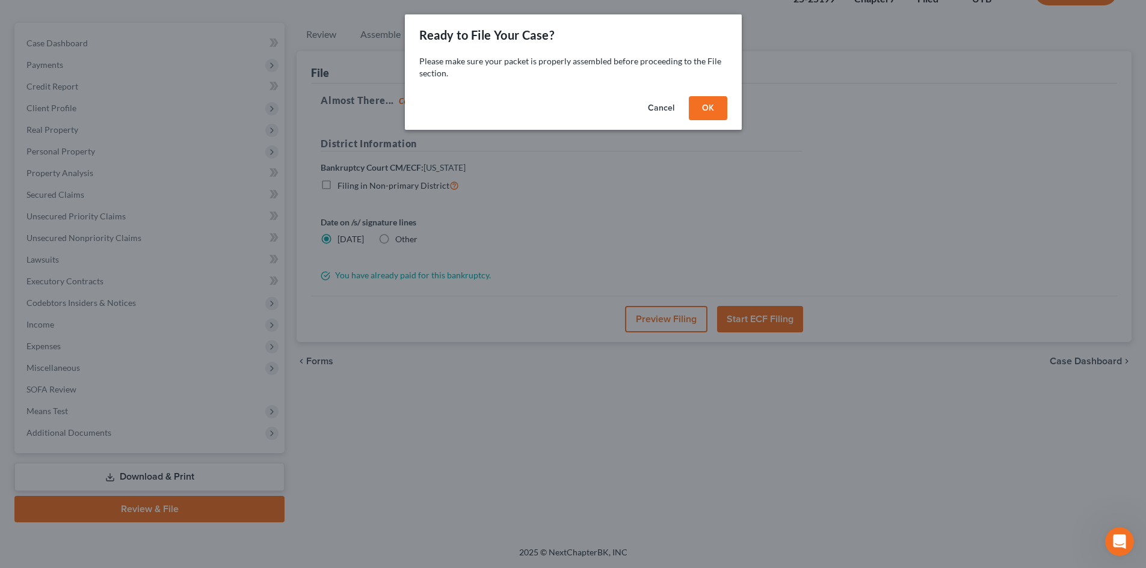
scroll to position [93, 0]
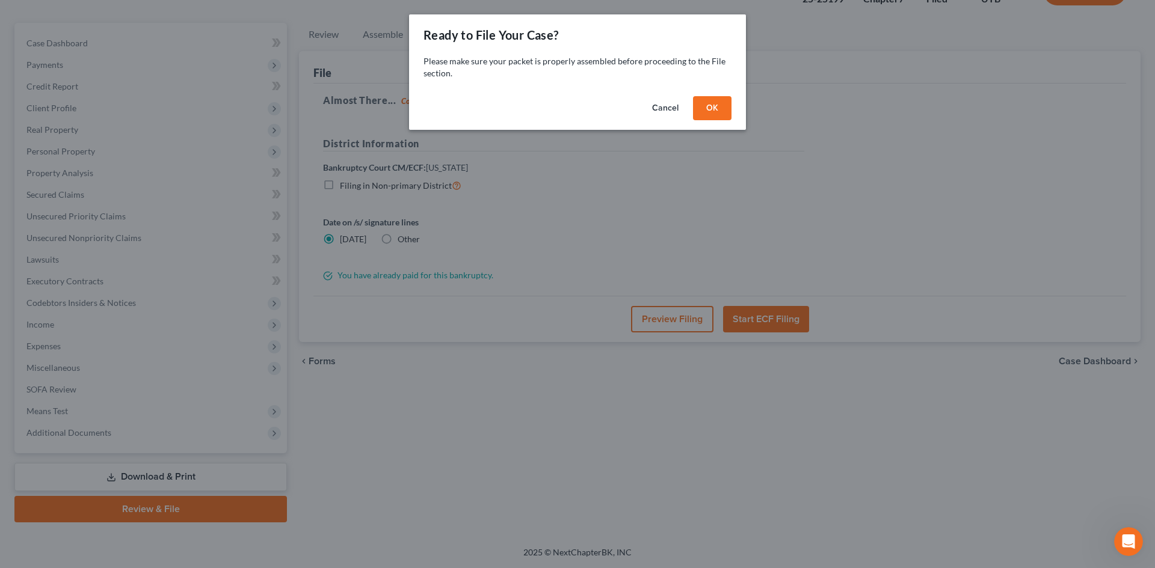
click at [700, 111] on button "OK" at bounding box center [712, 108] width 38 height 24
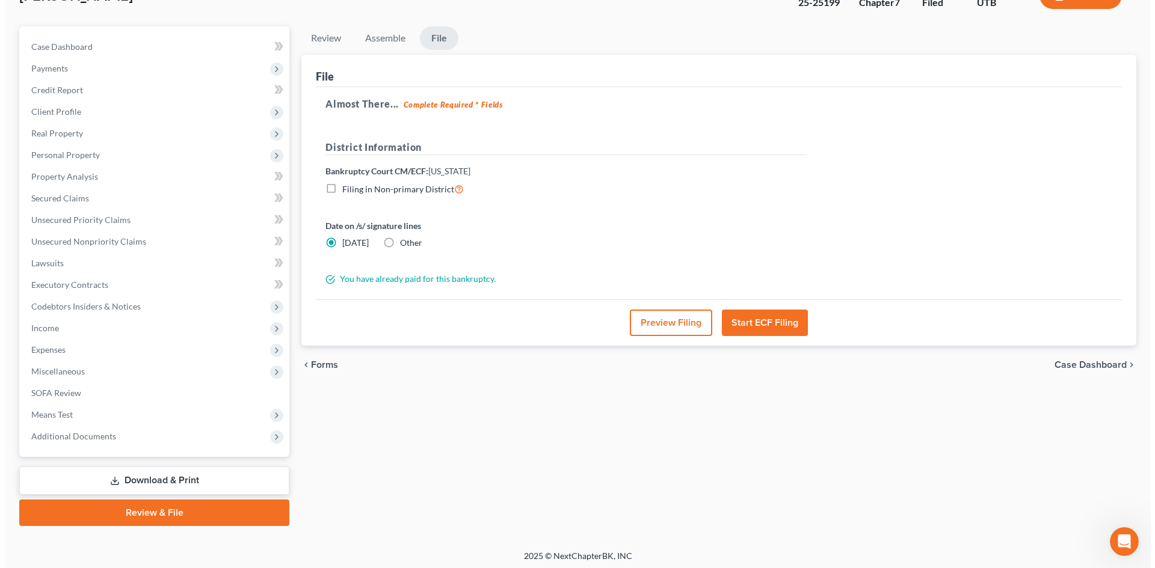
scroll to position [0, 0]
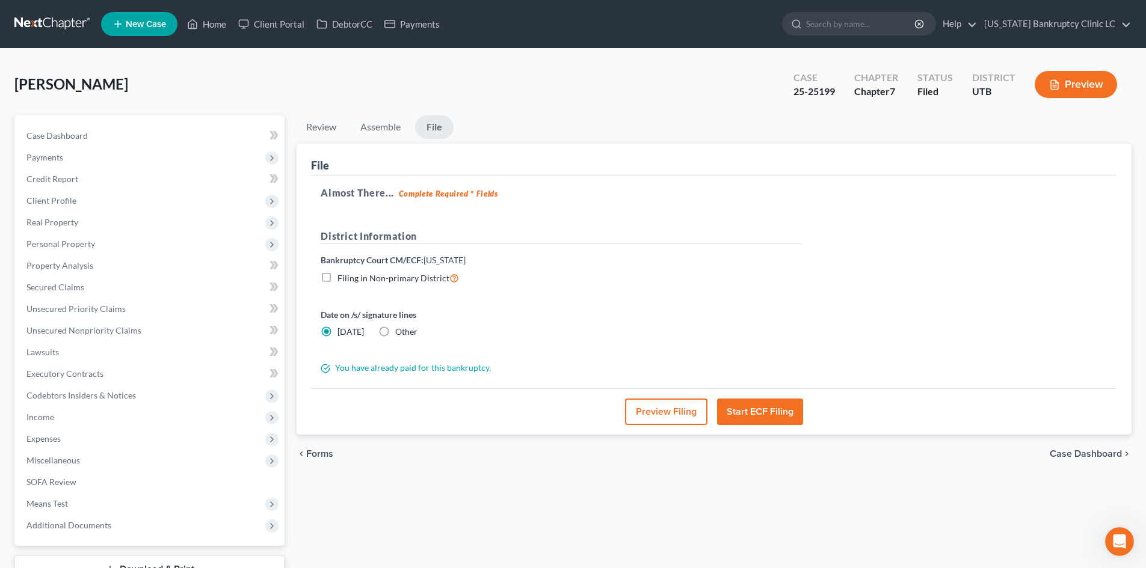
click at [757, 422] on button "Start ECF Filing" at bounding box center [760, 412] width 86 height 26
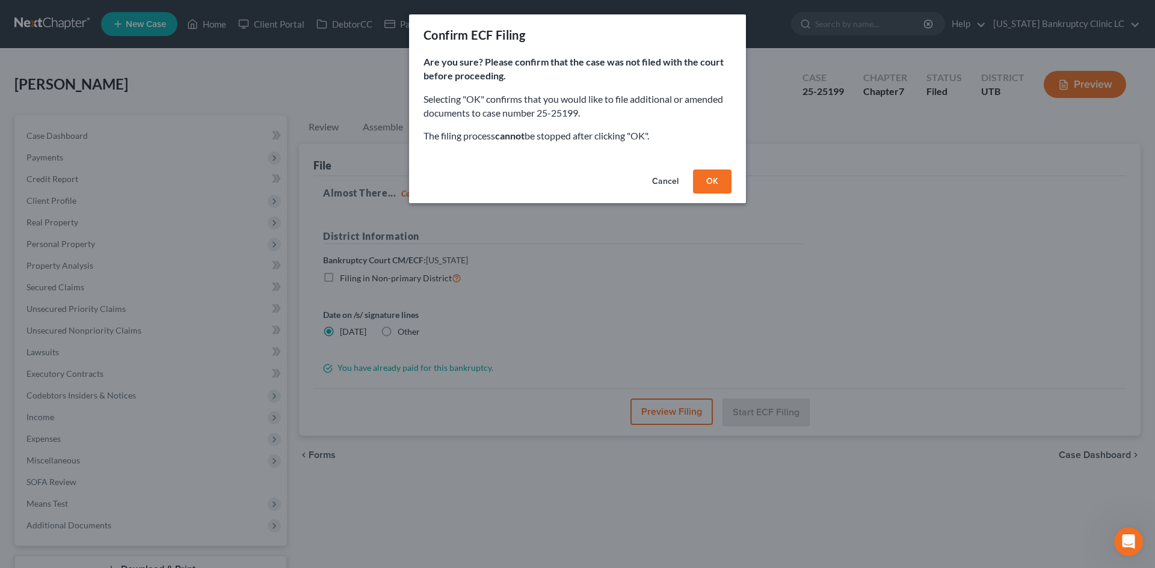
click at [712, 187] on button "OK" at bounding box center [712, 182] width 38 height 24
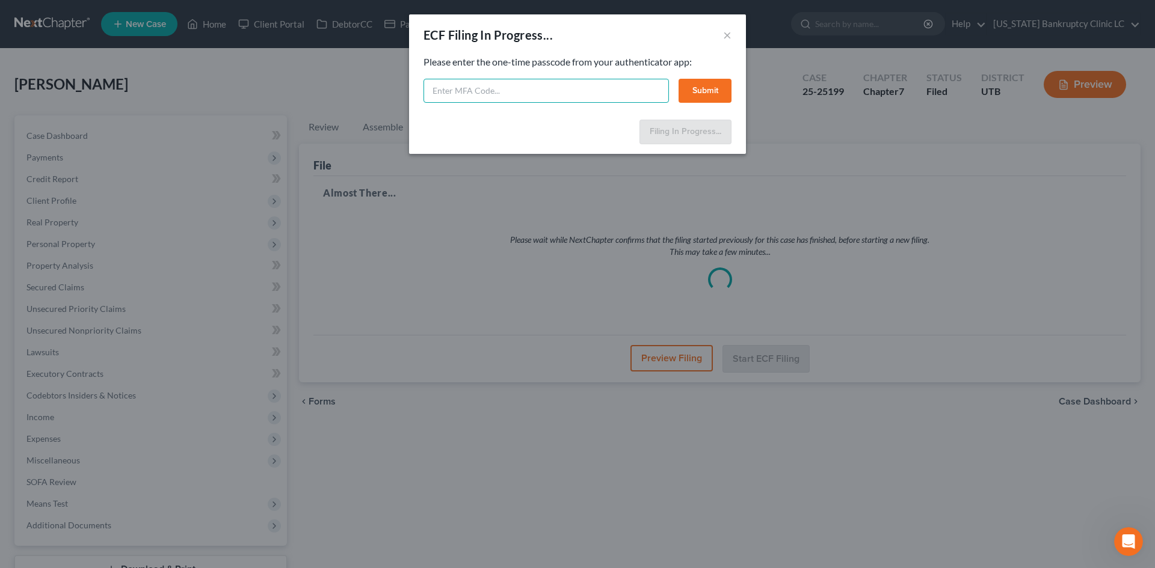
drag, startPoint x: 630, startPoint y: 90, endPoint x: 638, endPoint y: 90, distance: 7.8
click at [630, 90] on input "text" at bounding box center [545, 91] width 245 height 24
type input "760162"
click at [713, 87] on button "Submit" at bounding box center [705, 91] width 53 height 24
